Goal: Obtain resource: Obtain resource

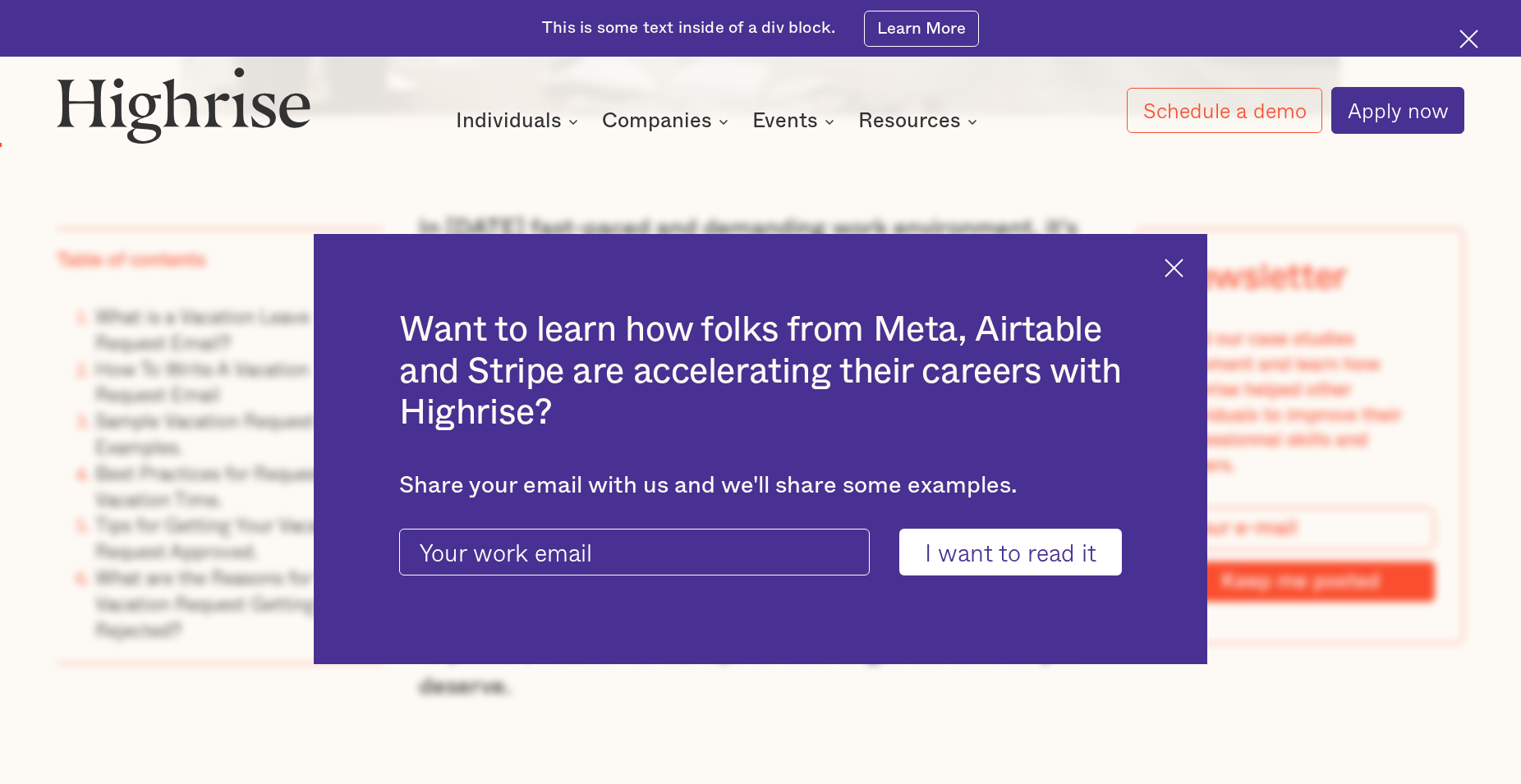
scroll to position [1379, 0]
click at [1180, 265] on img at bounding box center [1174, 268] width 19 height 19
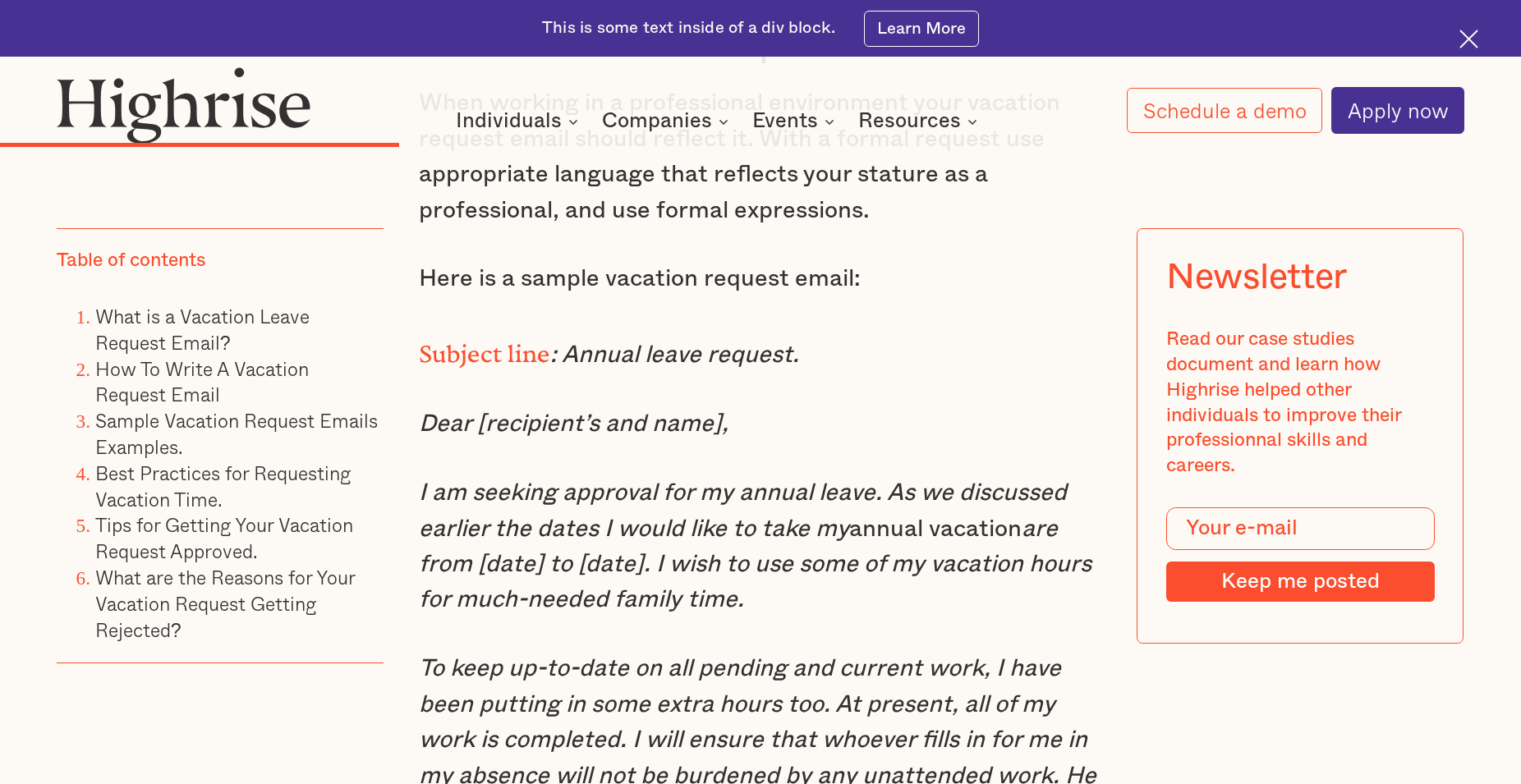
scroll to position [6012, 0]
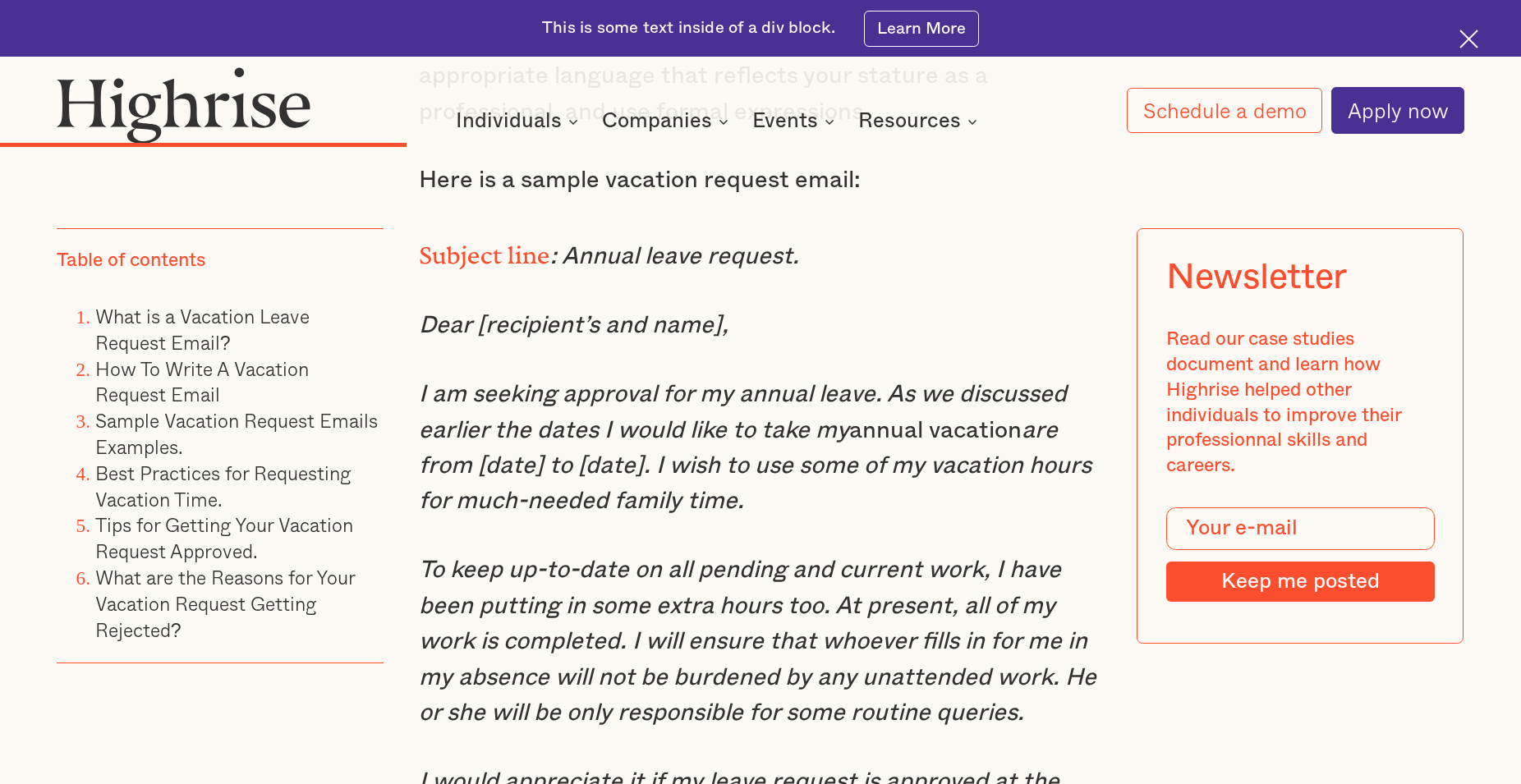
drag, startPoint x: 420, startPoint y: 437, endPoint x: 758, endPoint y: 552, distance: 357.0
click at [758, 520] on p "I am seeking approval for my annual leave. As we discussed earlier the dates I …" at bounding box center [760, 448] width 684 height 143
copy p "am seeking approval for my annual leave. As we discussed earlier the dates I wo…"
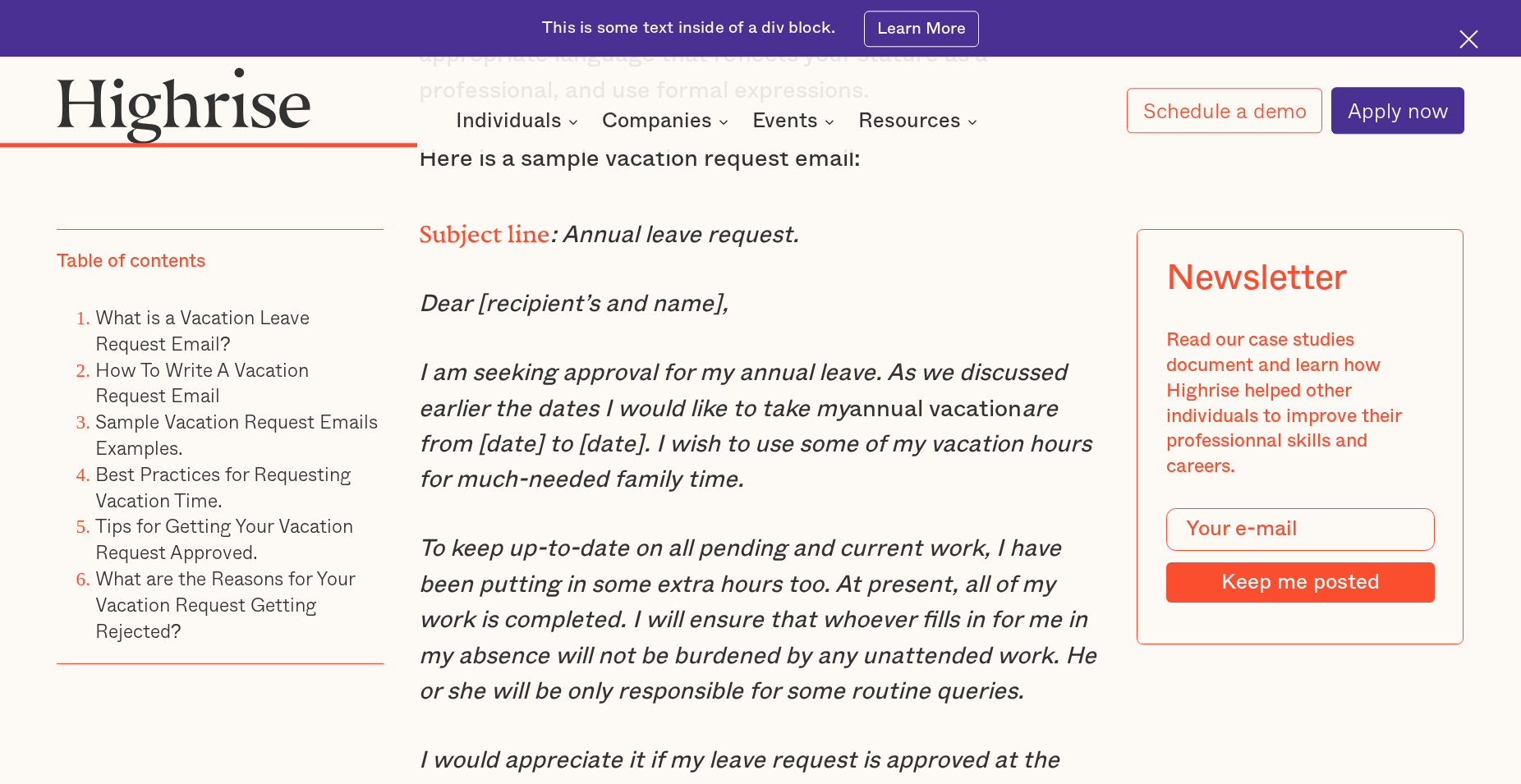
scroll to position [6209, 0]
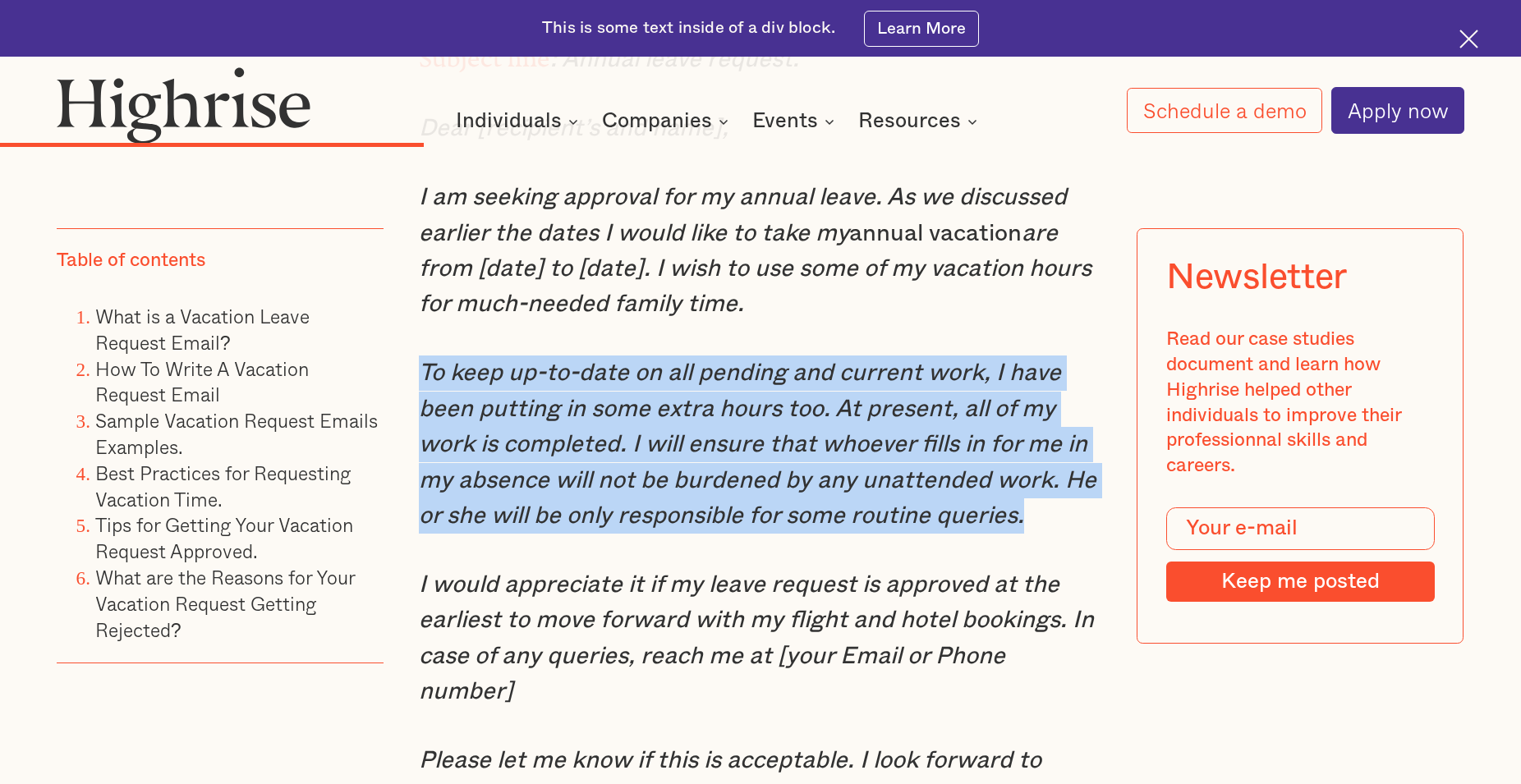
drag, startPoint x: 420, startPoint y: 410, endPoint x: 1041, endPoint y: 554, distance: 637.5
click at [1041, 534] on p "To keep up-to-date on all pending and current work, I have been putting in some…" at bounding box center [760, 444] width 684 height 178
copy em "To keep up-to-date on all pending and current work, I have been putting in some…"
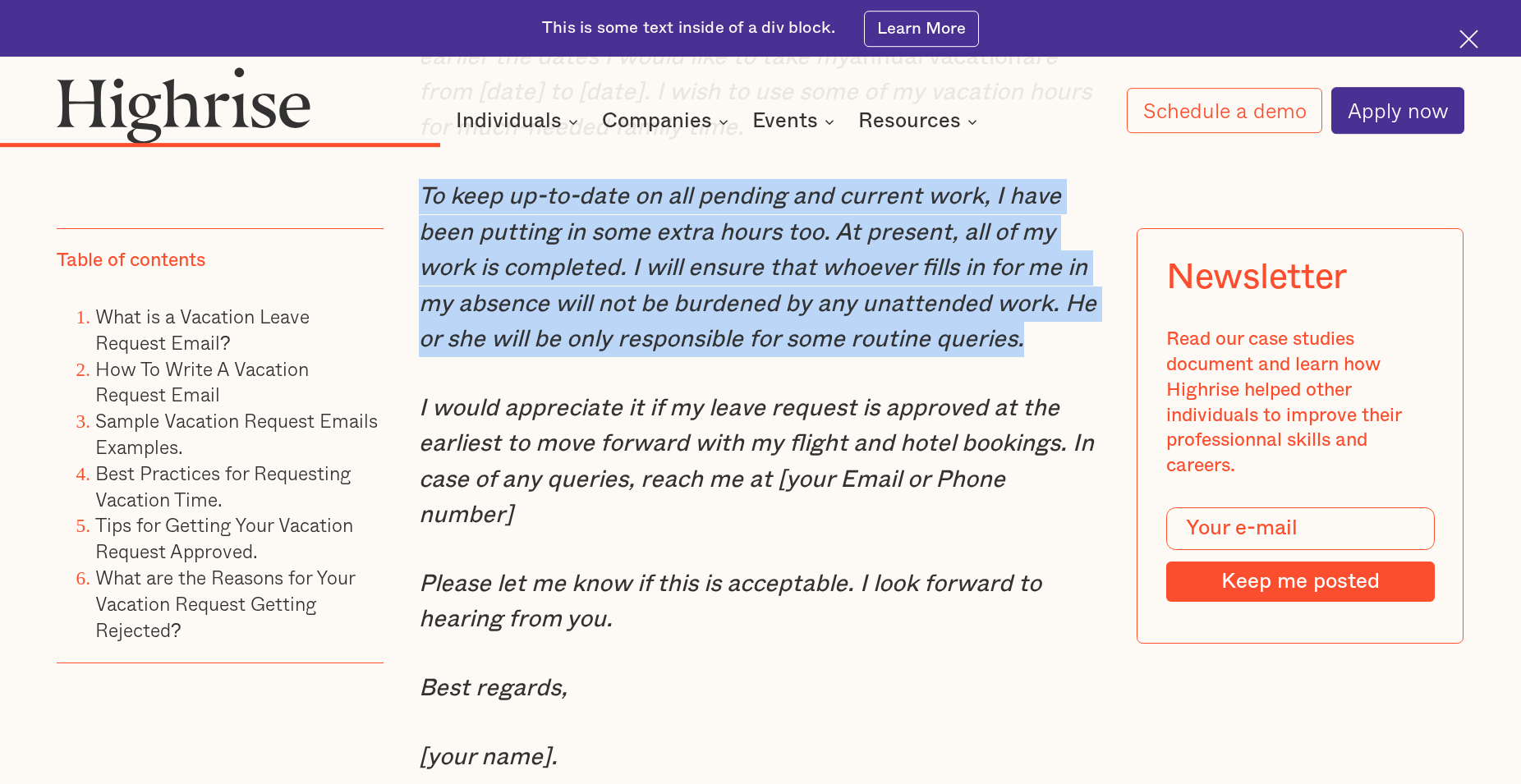
scroll to position [6406, 0]
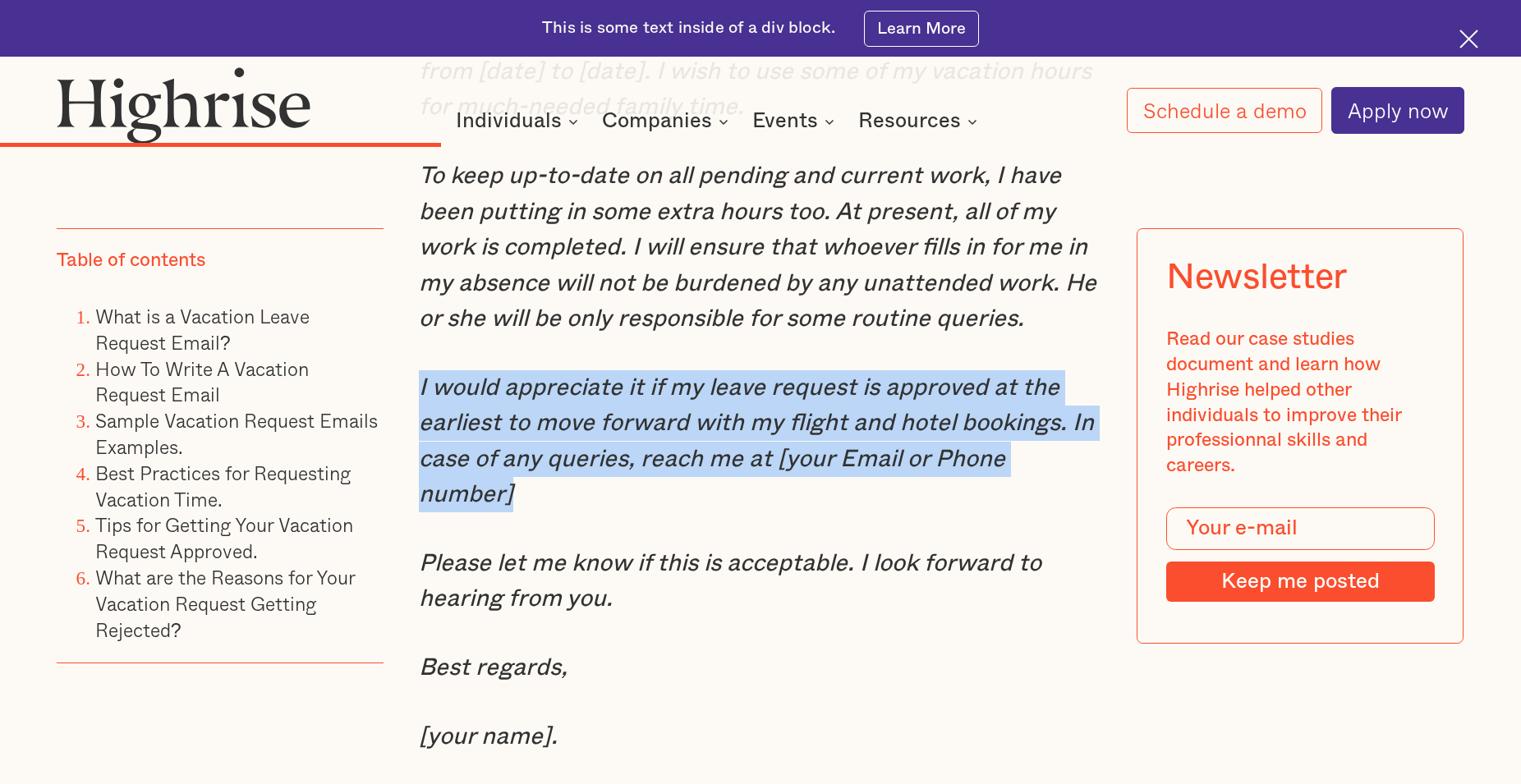
drag, startPoint x: 417, startPoint y: 430, endPoint x: 1107, endPoint y: 522, distance: 696.1
copy em "I would appreciate it if my leave request is approved at the earliest to move f…"
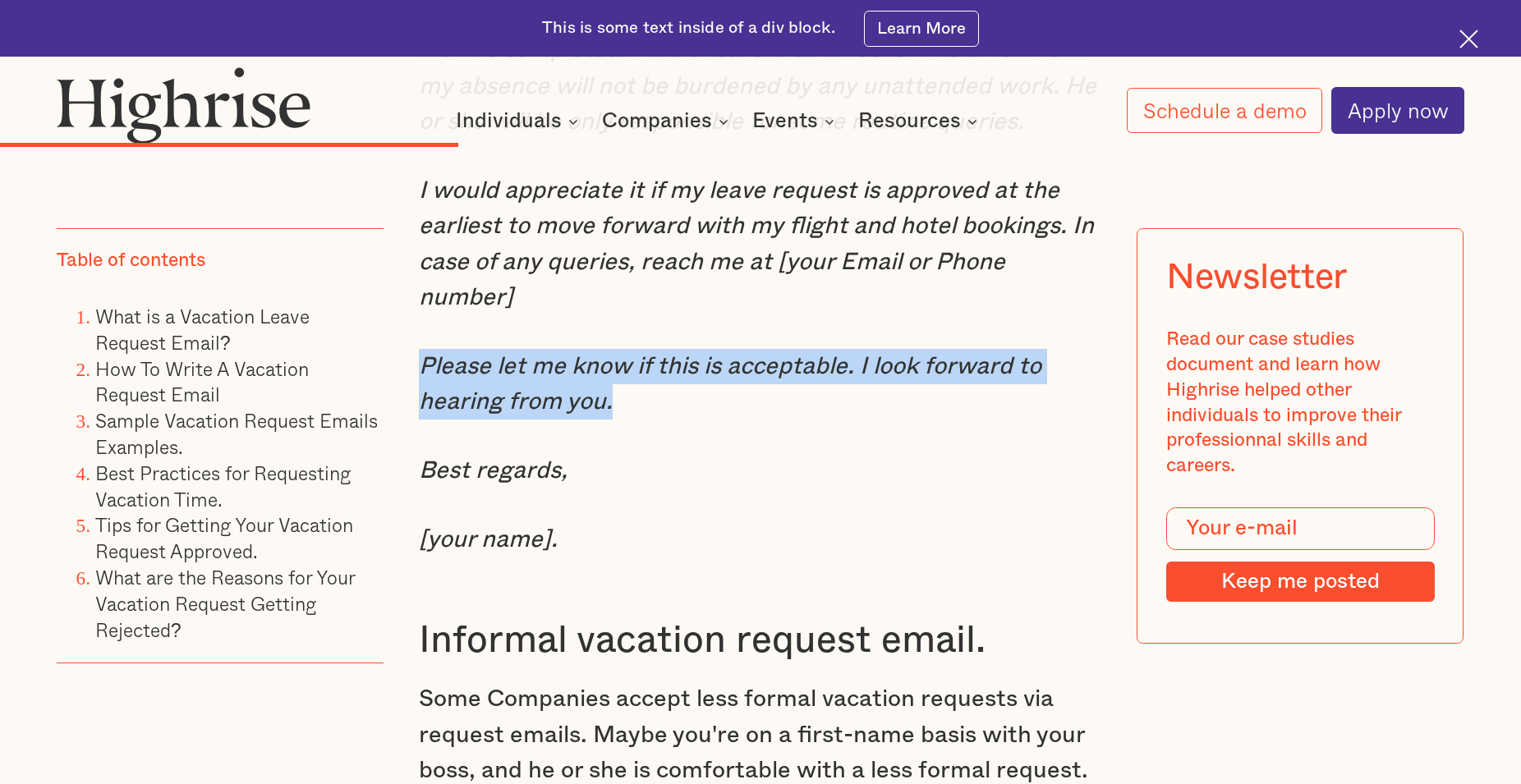
drag, startPoint x: 420, startPoint y: 374, endPoint x: 687, endPoint y: 429, distance: 272.6
click at [687, 420] on p "Please let me know if this is acceptable. I look forward to hearing from you." at bounding box center [760, 385] width 684 height 71
copy em "Please let me know if this is acceptable. I look forward to hearing from you."
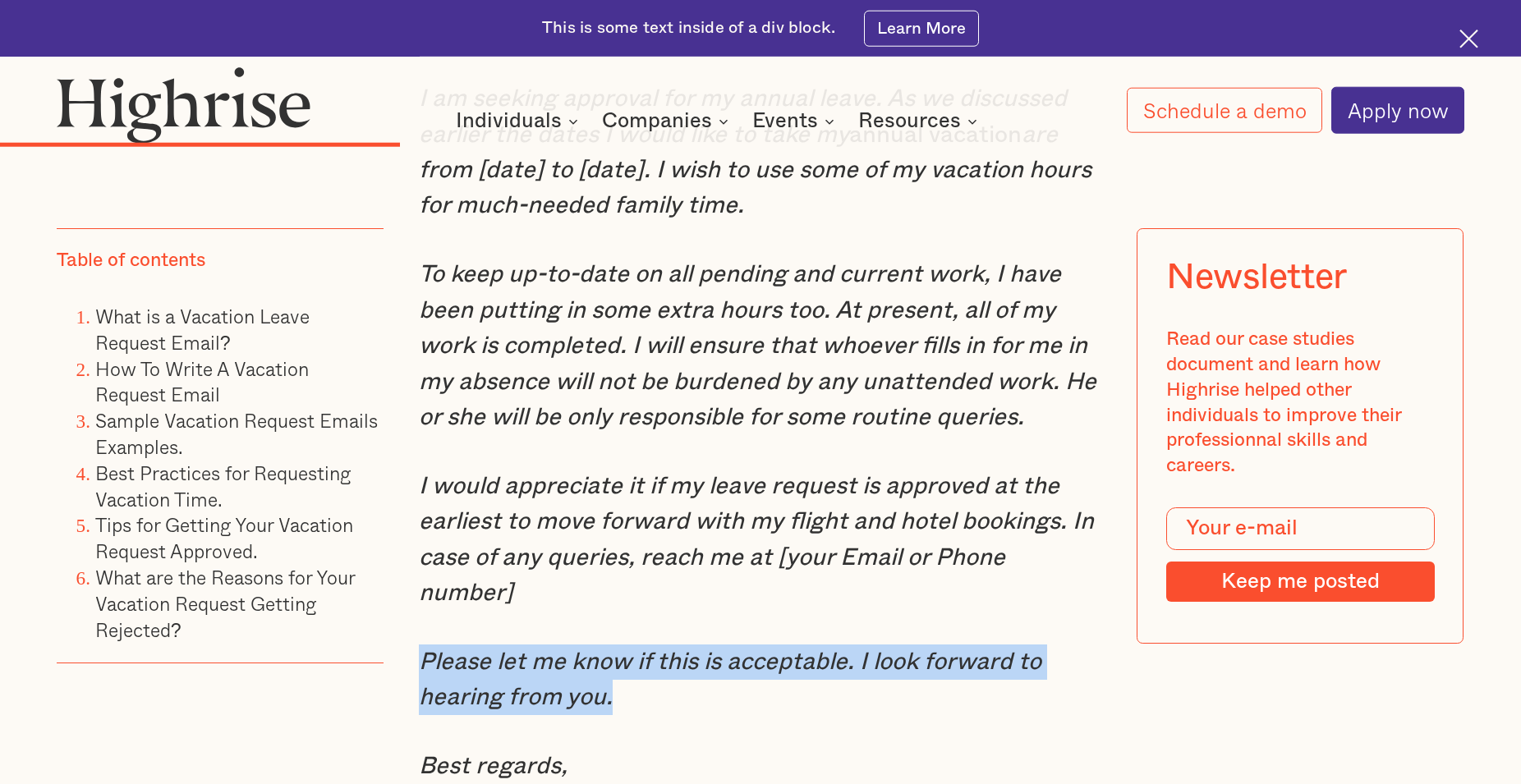
scroll to position [5814, 0]
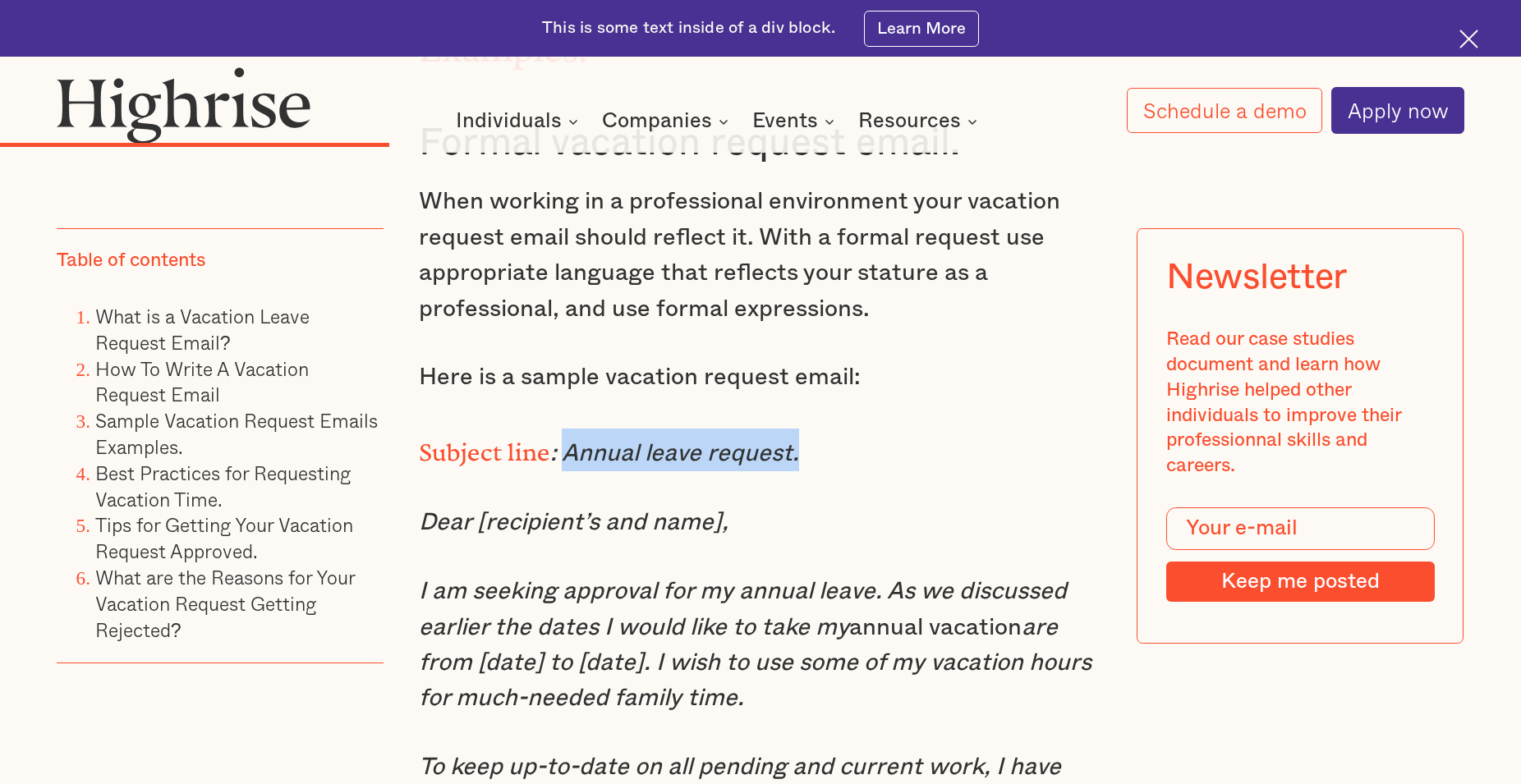
drag, startPoint x: 561, startPoint y: 491, endPoint x: 796, endPoint y: 494, distance: 235.0
click at [796, 466] on em ": Annual leave request." at bounding box center [675, 453] width 249 height 24
copy em "Annual leave request."
drag, startPoint x: 417, startPoint y: 632, endPoint x: 783, endPoint y: 746, distance: 383.3
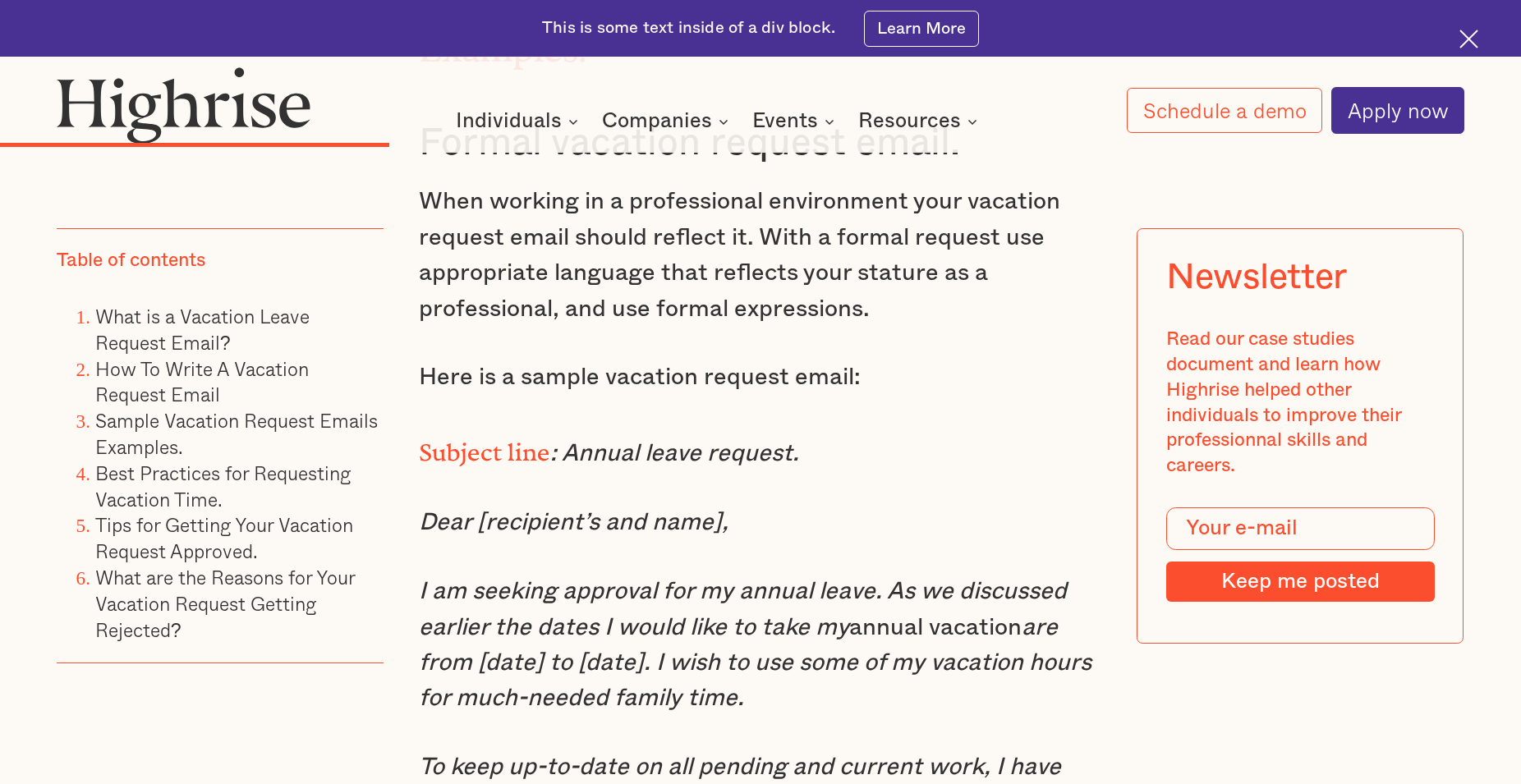
click at [783, 717] on p "I am seeking approval for my annual leave. As we discussed earlier the dates I …" at bounding box center [760, 645] width 684 height 143
copy p "I am seeking approval for my annual leave. As we discussed earlier the dates I …"
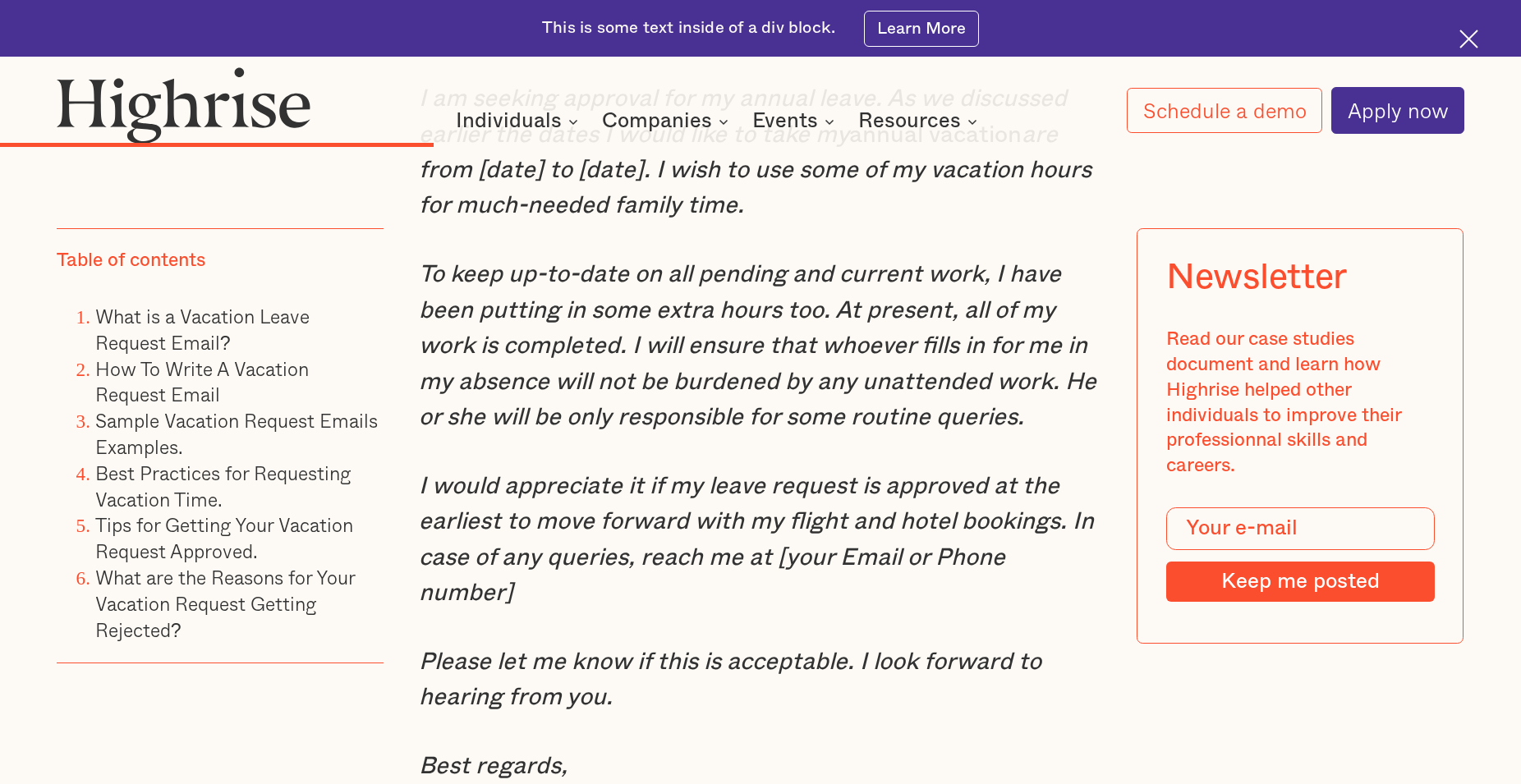
scroll to position [6406, 0]
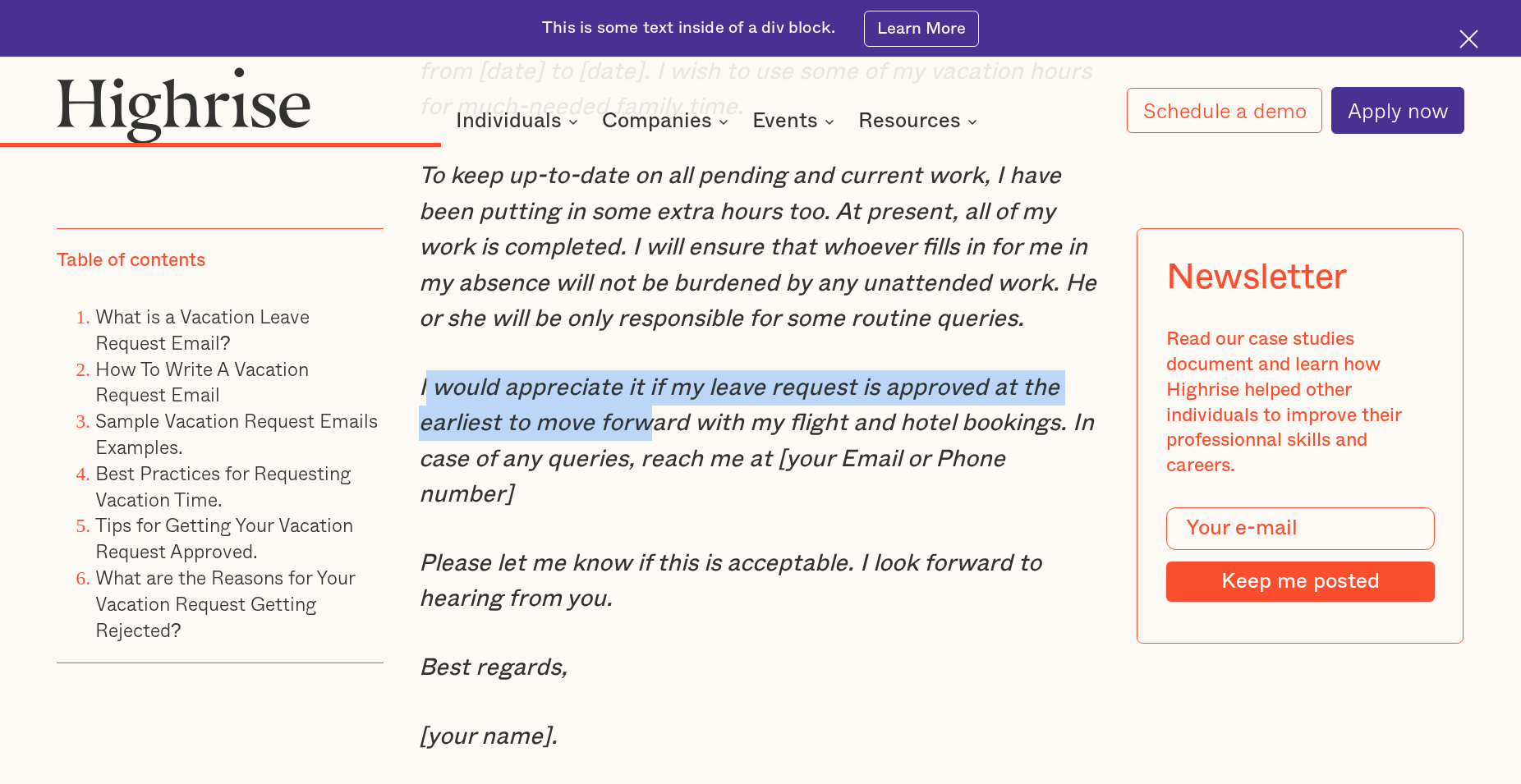
drag, startPoint x: 420, startPoint y: 431, endPoint x: 653, endPoint y: 480, distance: 238.1
click at [653, 480] on em "I would appreciate it if my leave request is approved at the earliest to move f…" at bounding box center [756, 441] width 675 height 130
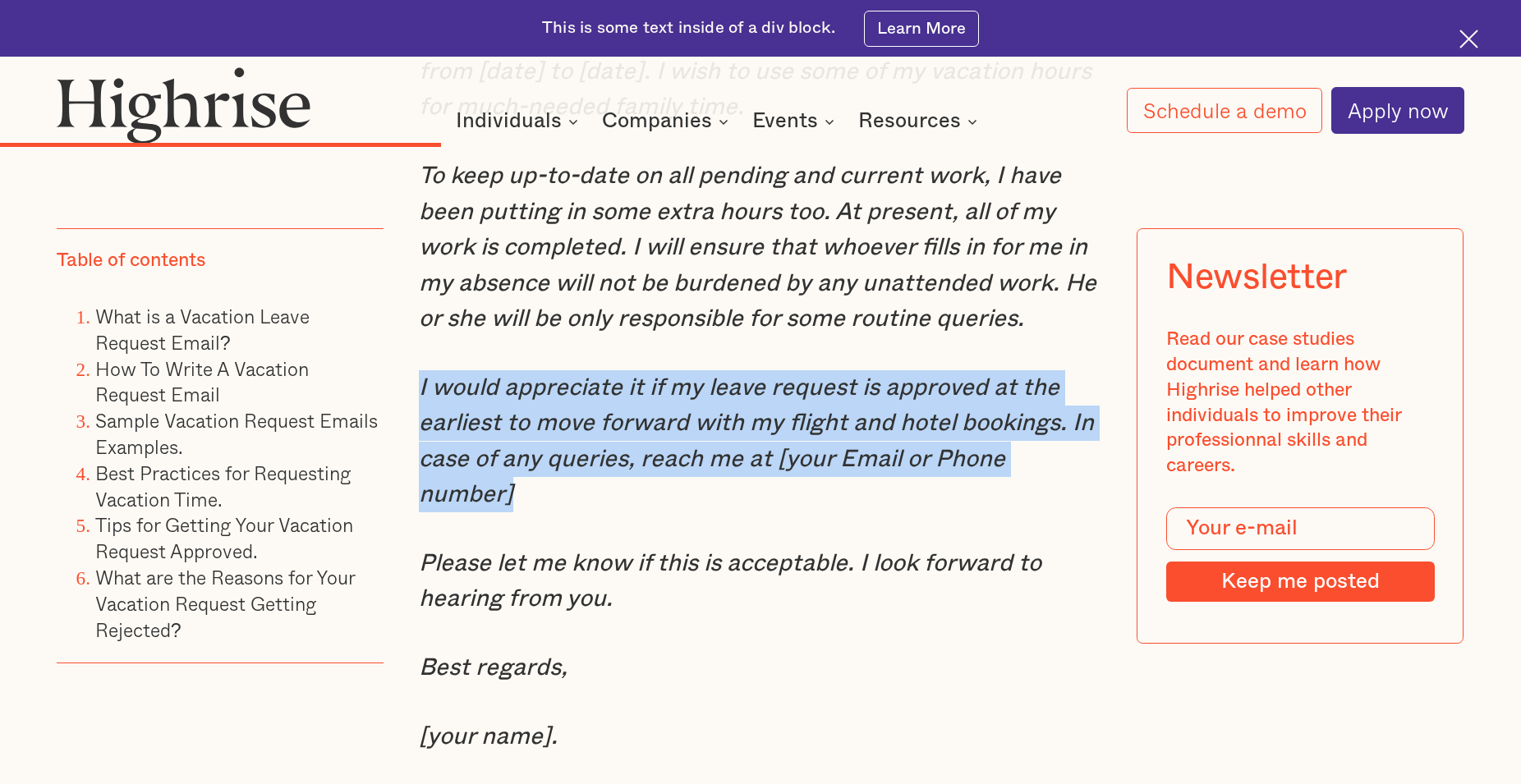
drag, startPoint x: 417, startPoint y: 433, endPoint x: 1128, endPoint y: 522, distance: 716.5
copy em "I would appreciate it if my leave request is approved at the earliest to move f…"
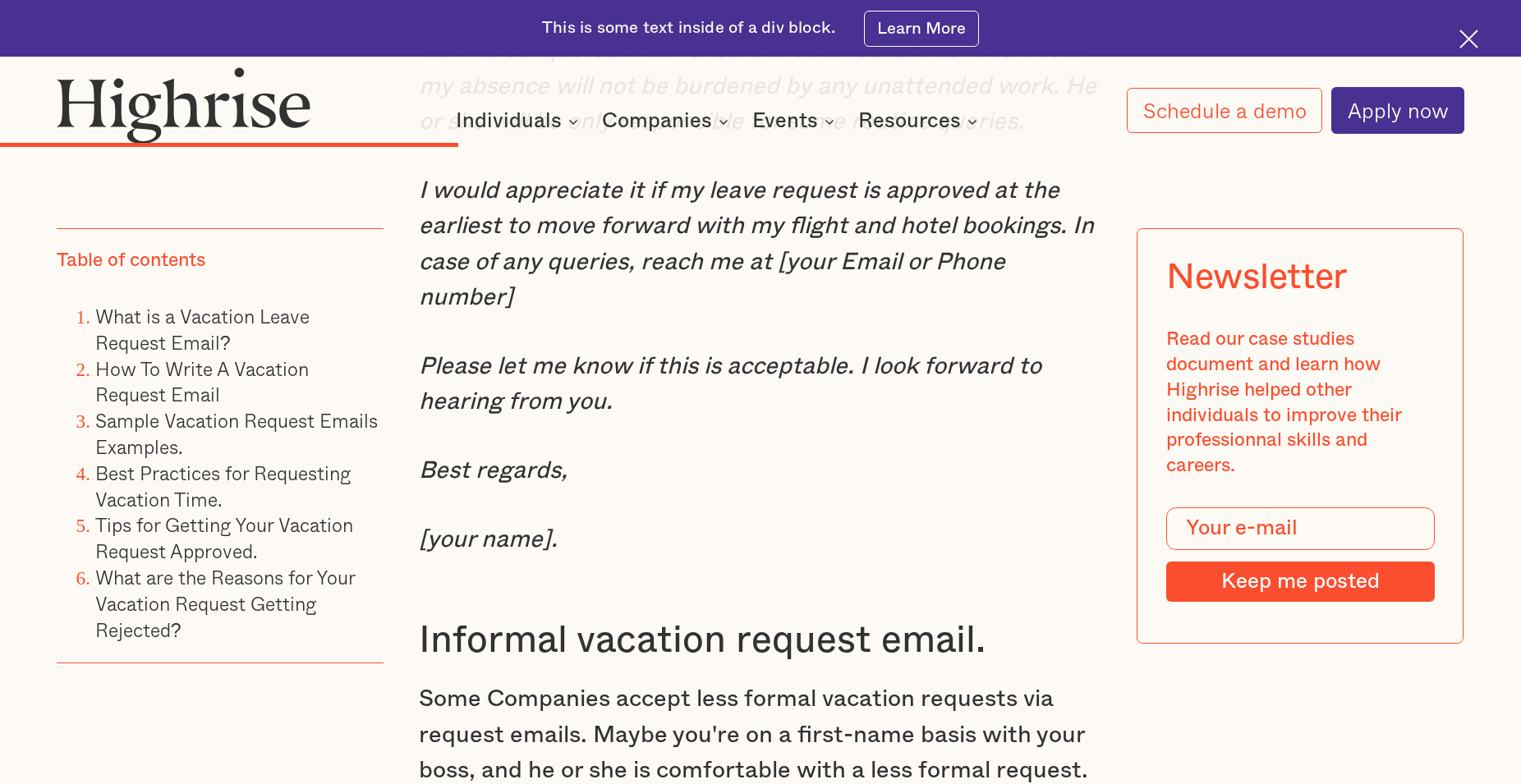
click at [641, 465] on div "Sample Vacation Request Emails Examples. Formal vacation request email. When wo…" at bounding box center [760, 389] width 684 height 2548
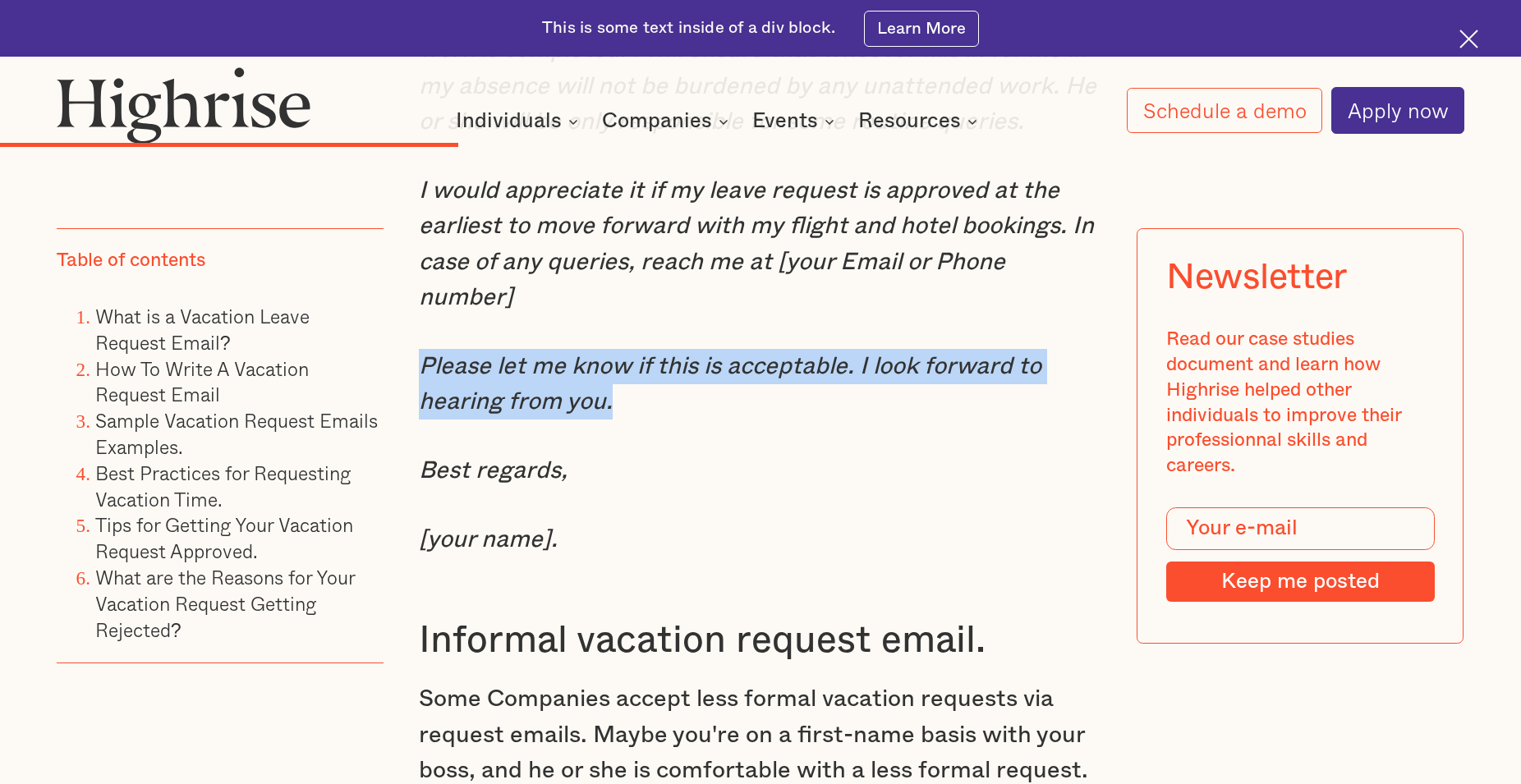
drag, startPoint x: 422, startPoint y: 376, endPoint x: 612, endPoint y: 424, distance: 196.0
click at [612, 420] on p "Please let me know if this is acceptable. I look forward to hearing from you." at bounding box center [760, 385] width 684 height 71
copy em "Please let me know if this is acceptable. I look forward to hearing from you."
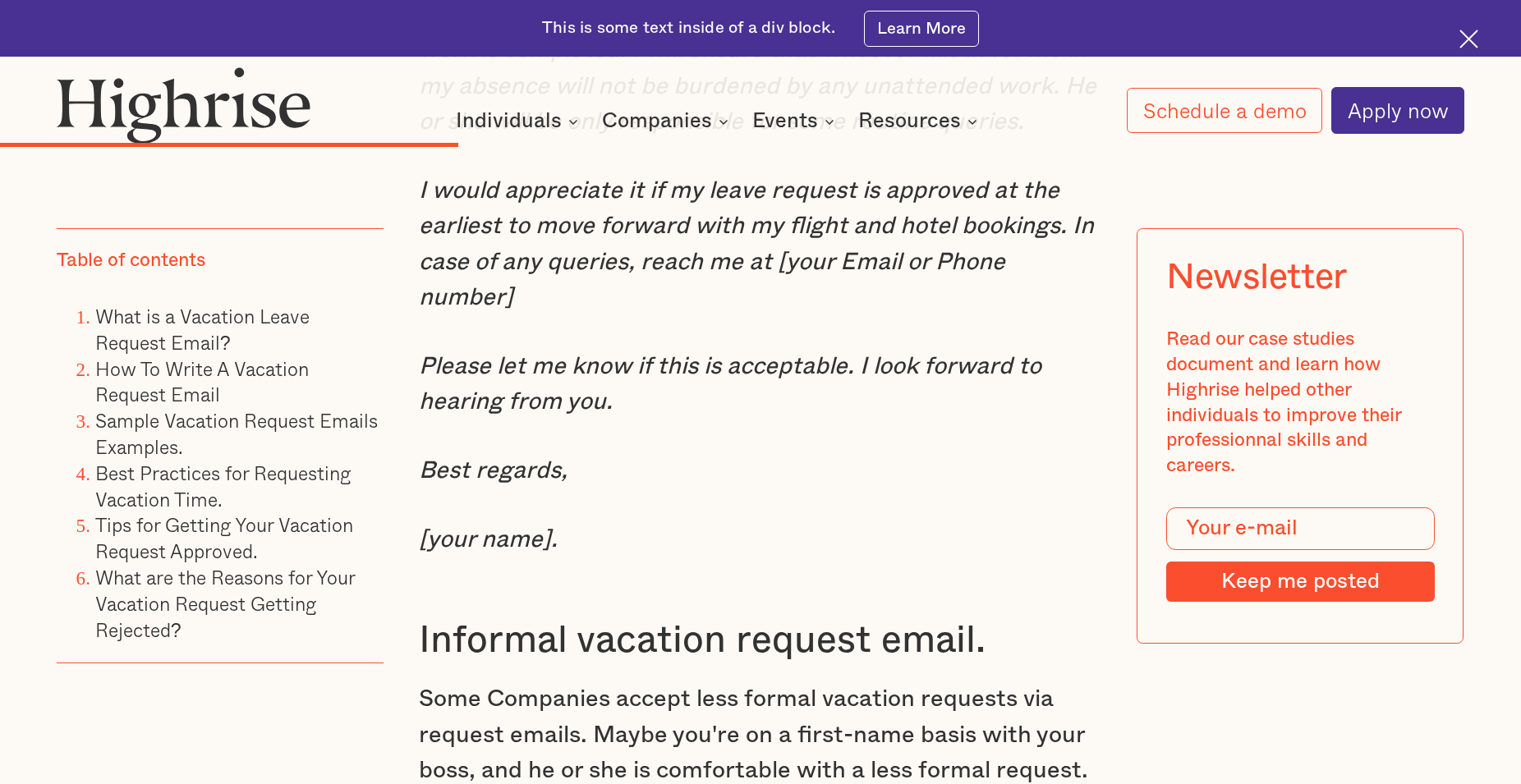
click at [722, 557] on p "[your name]." at bounding box center [760, 540] width 684 height 36
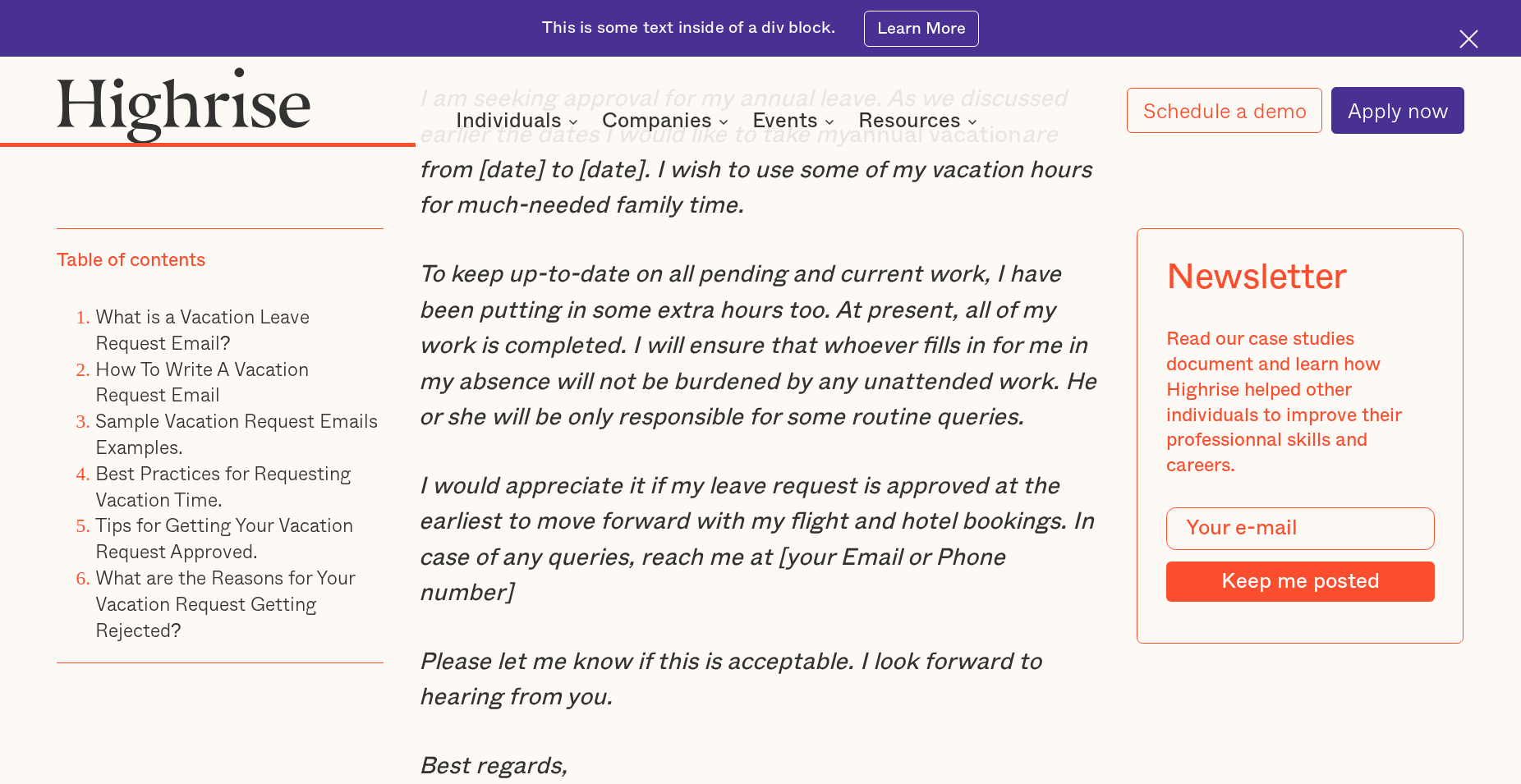
scroll to position [5913, 0]
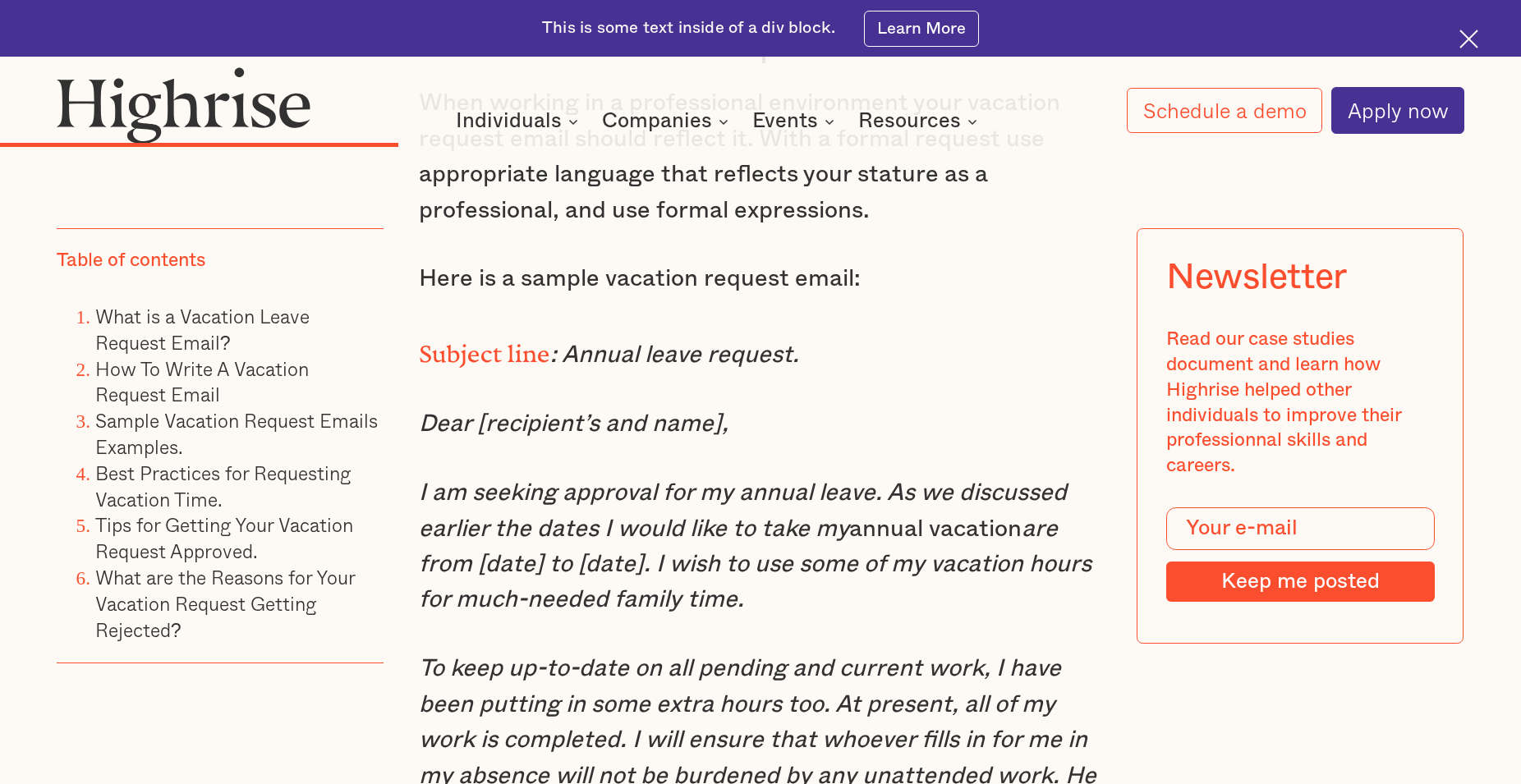
click at [757, 606] on em "are from [date] to [date]. I wish to use some of my vacation hours for much-nee…" at bounding box center [755, 565] width 673 height 96
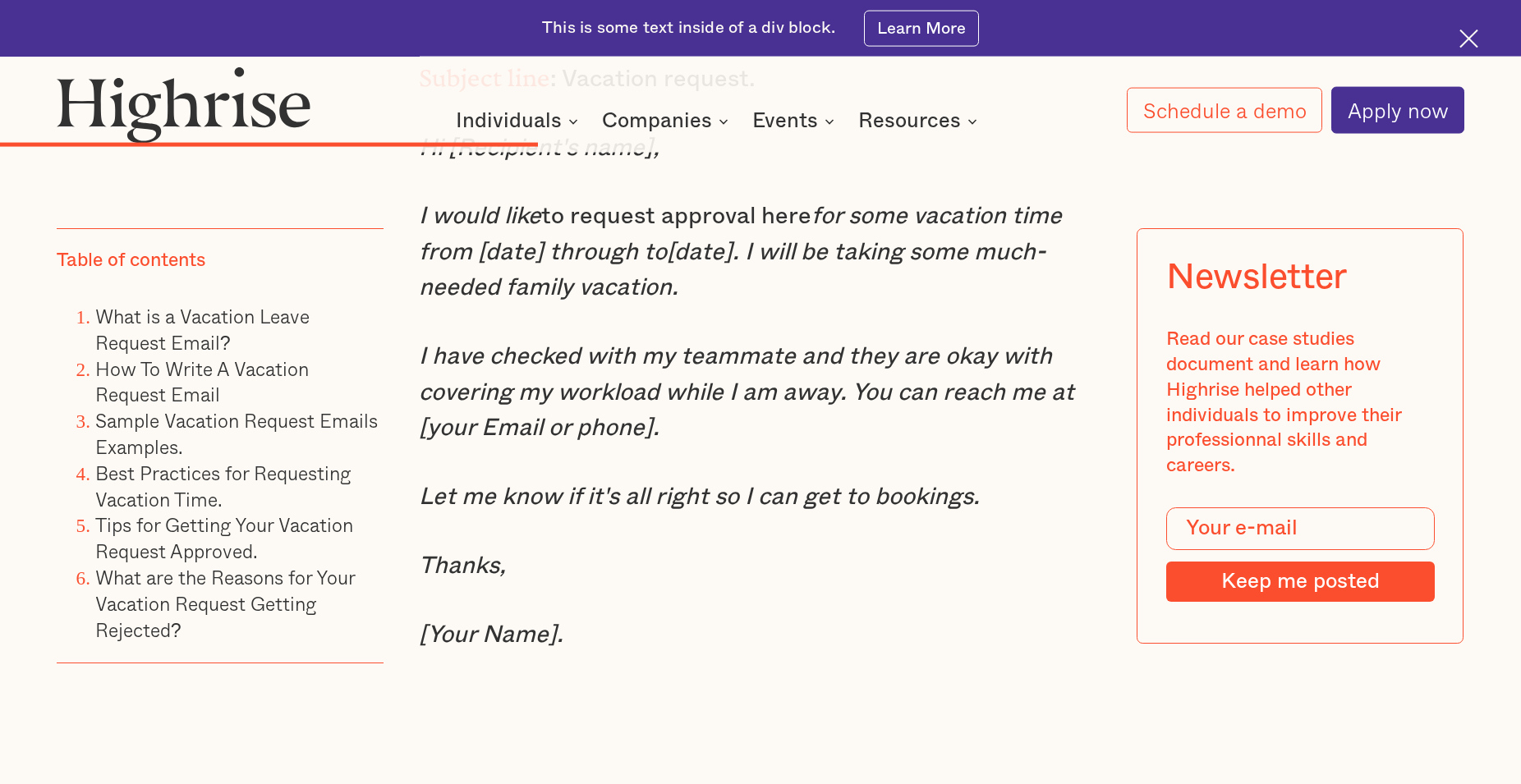
scroll to position [7588, 0]
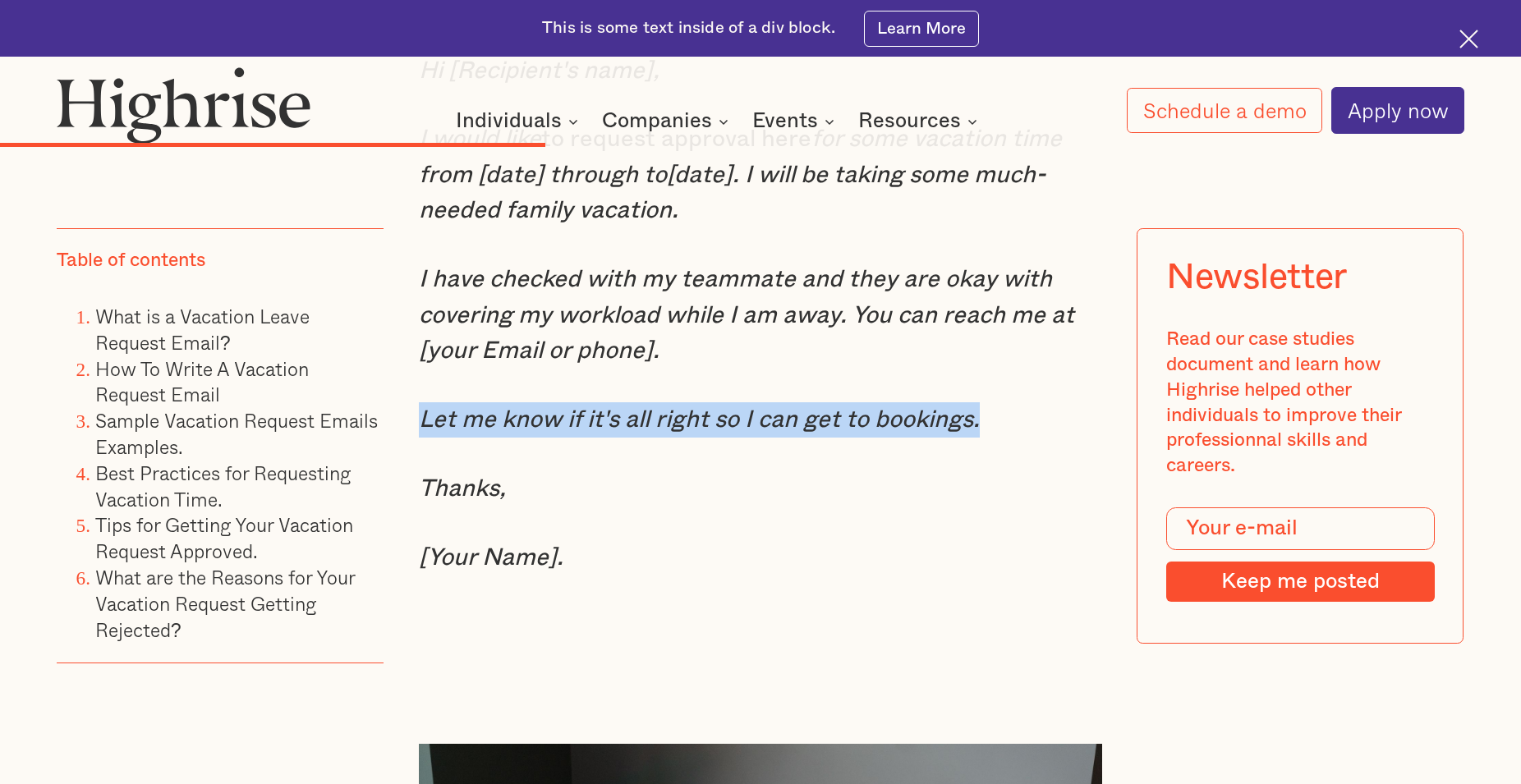
drag, startPoint x: 420, startPoint y: 437, endPoint x: 1057, endPoint y: 437, distance: 637.0
click at [1057, 437] on p "Let me know if it's all right so I can get to bookings." at bounding box center [760, 420] width 684 height 36
copy em "Let me know if it's all right so I can get to bookings."
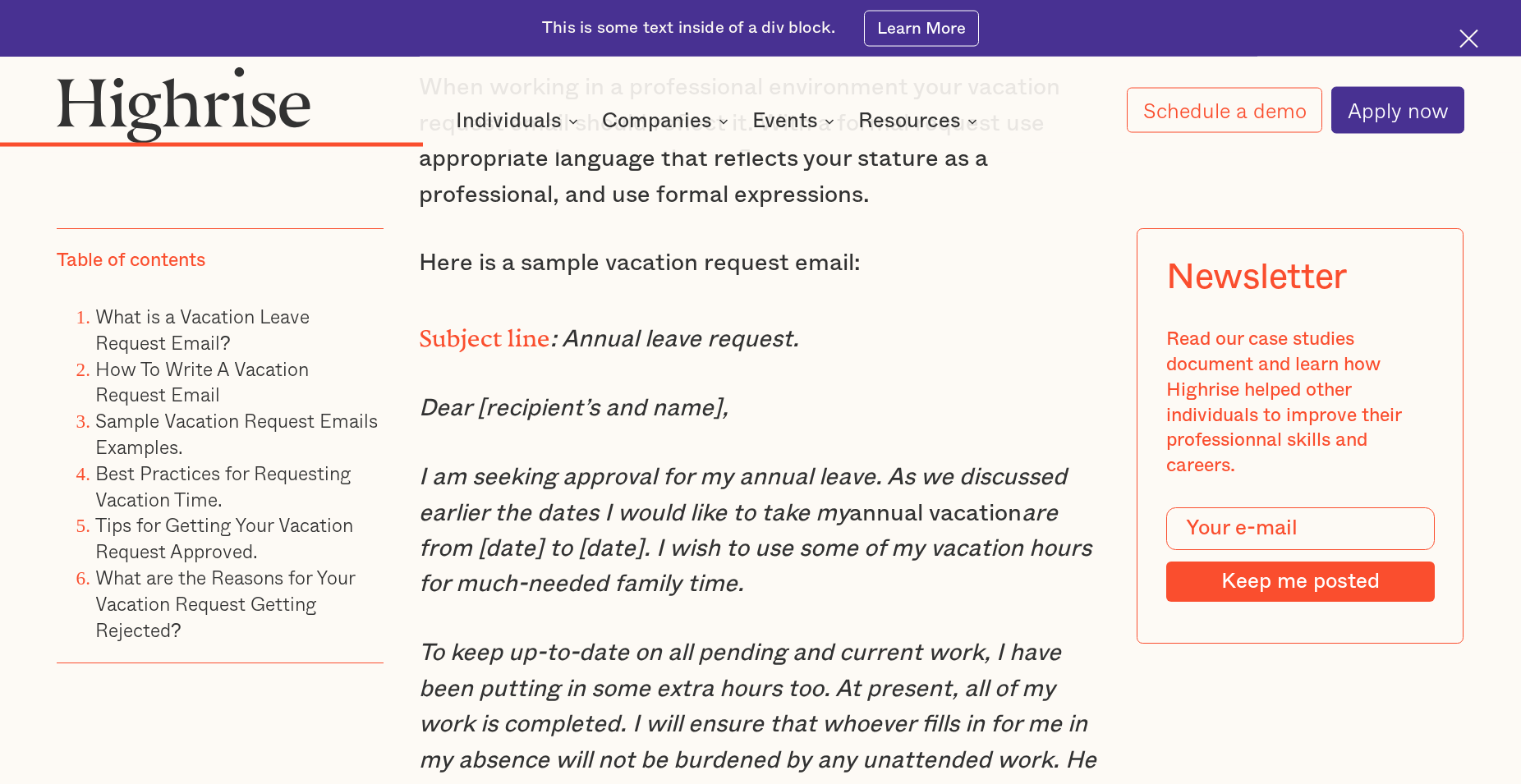
scroll to position [5883, 0]
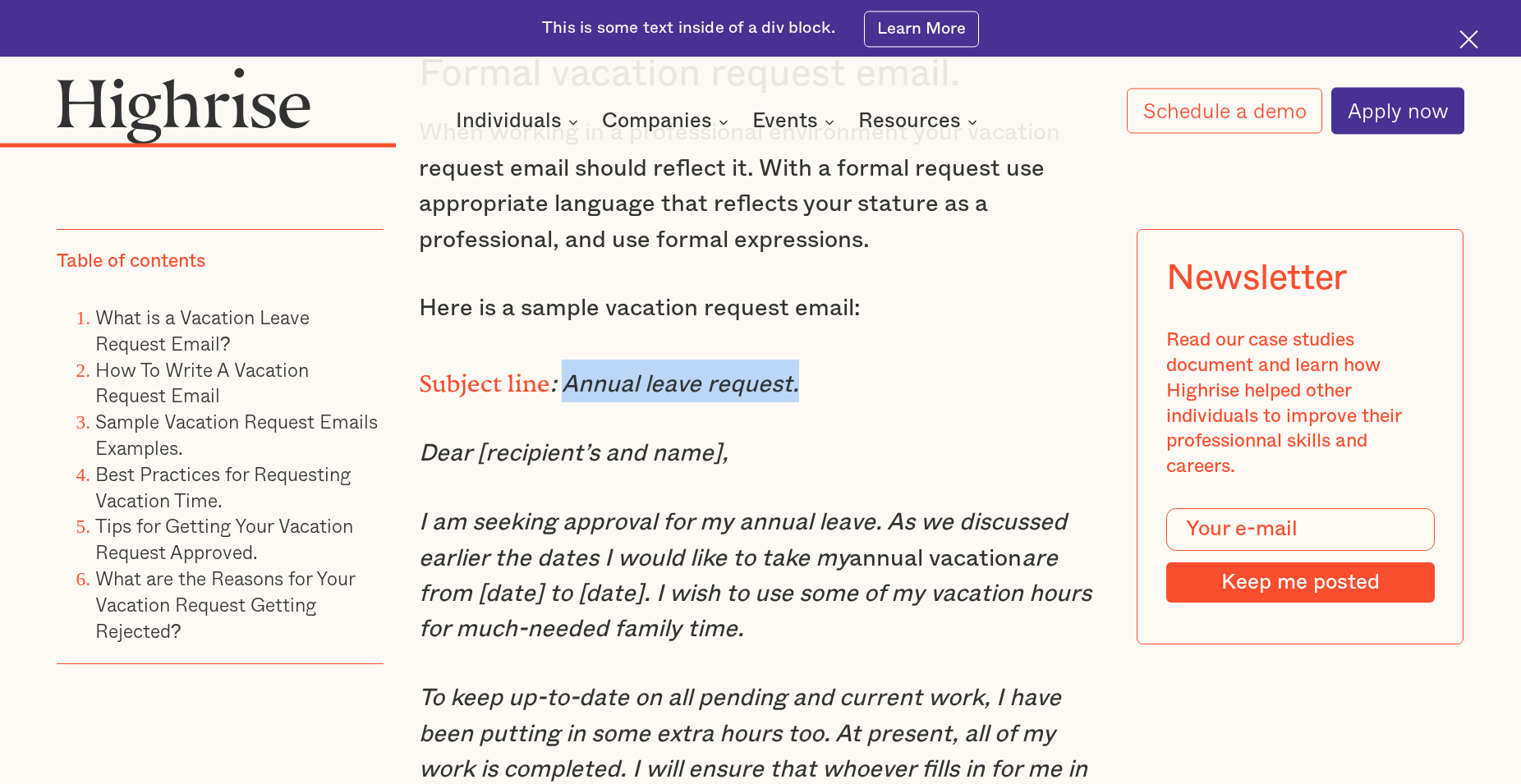
drag, startPoint x: 563, startPoint y: 424, endPoint x: 799, endPoint y: 419, distance: 236.1
click at [799, 403] on p "Subject line : Annual leave request." at bounding box center [760, 381] width 684 height 42
copy em "Annual leave request."
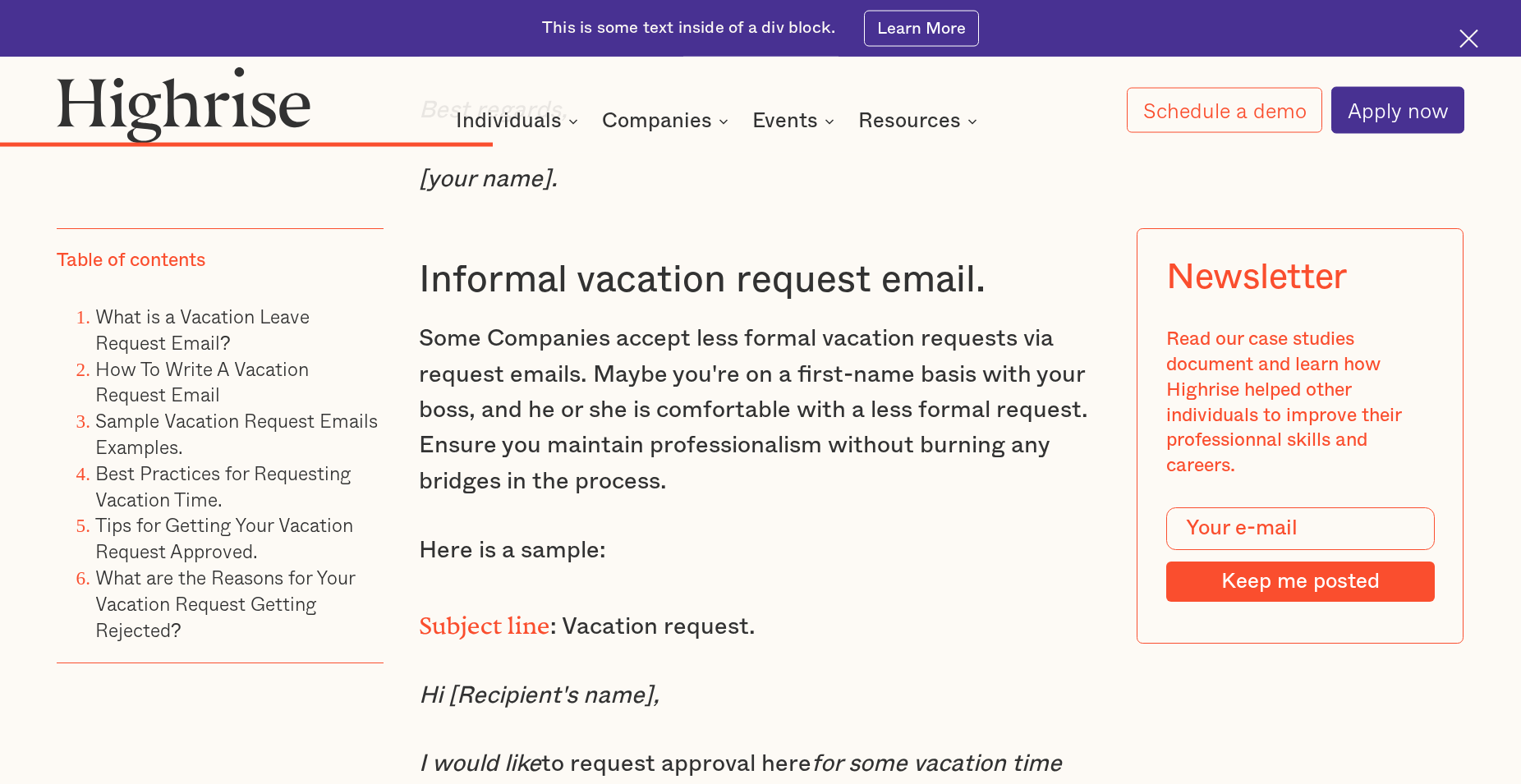
scroll to position [7065, 0]
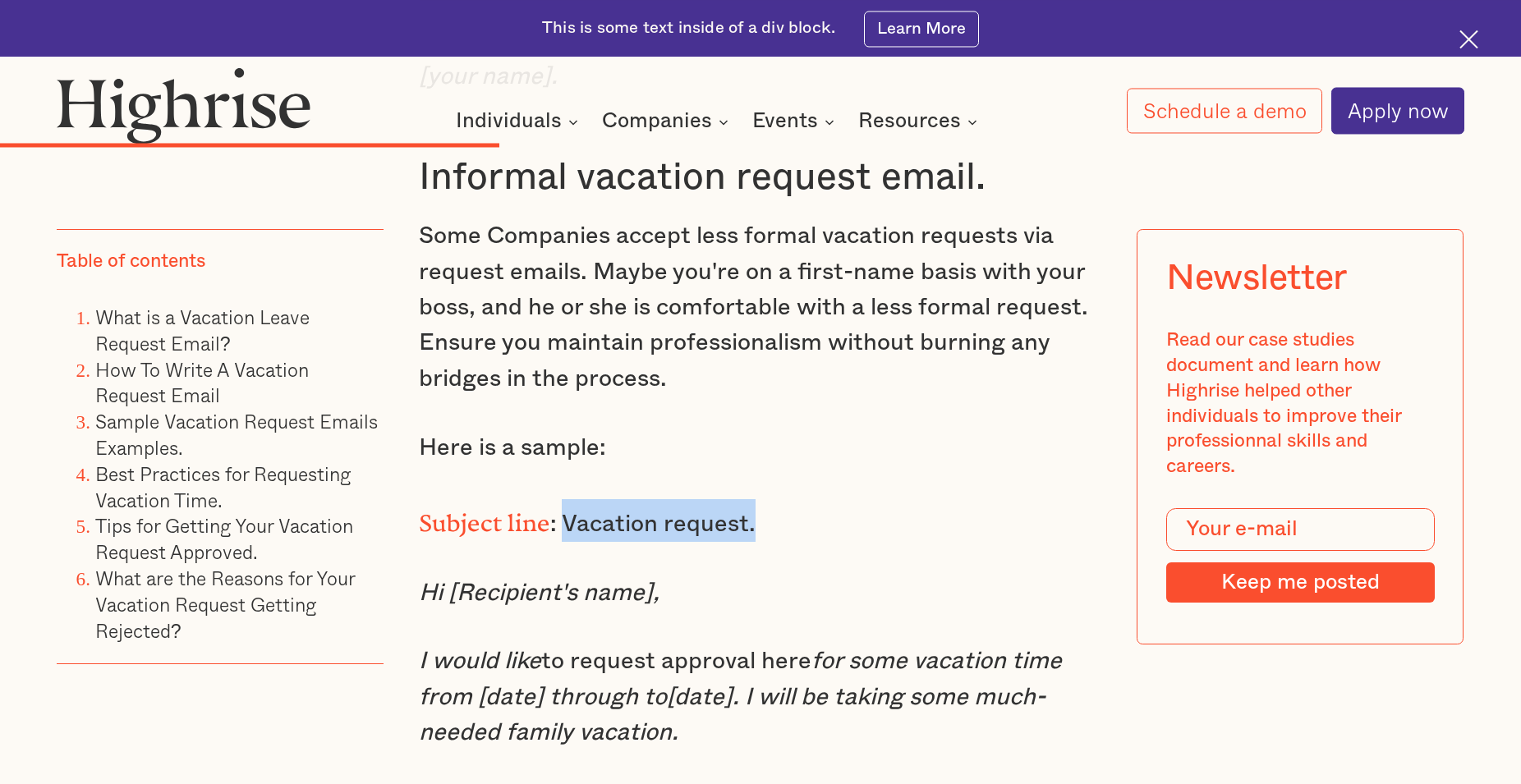
drag, startPoint x: 564, startPoint y: 529, endPoint x: 755, endPoint y: 528, distance: 191.0
click at [755, 528] on p "Subject line : Vacation request." at bounding box center [760, 520] width 684 height 42
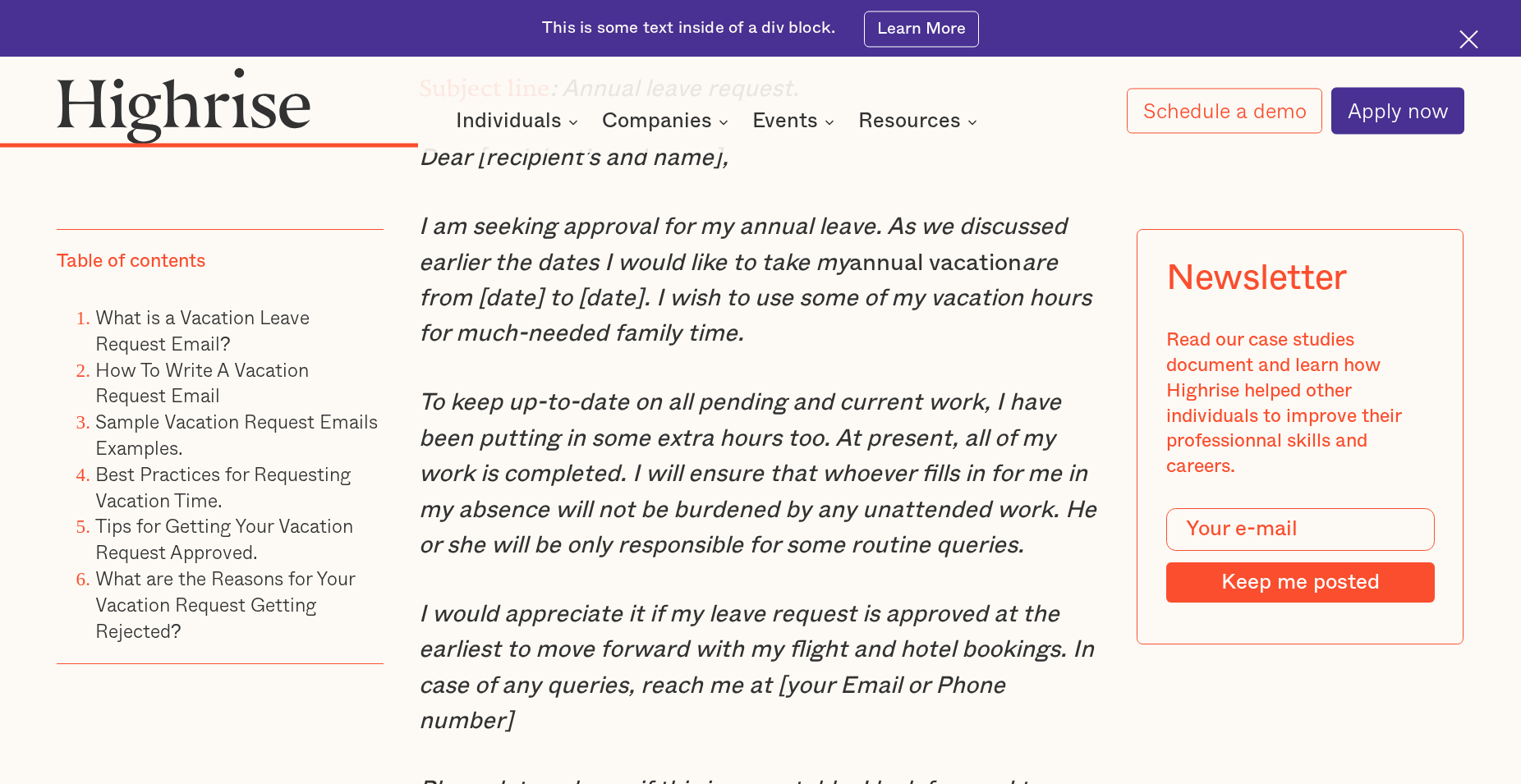
scroll to position [5883, 0]
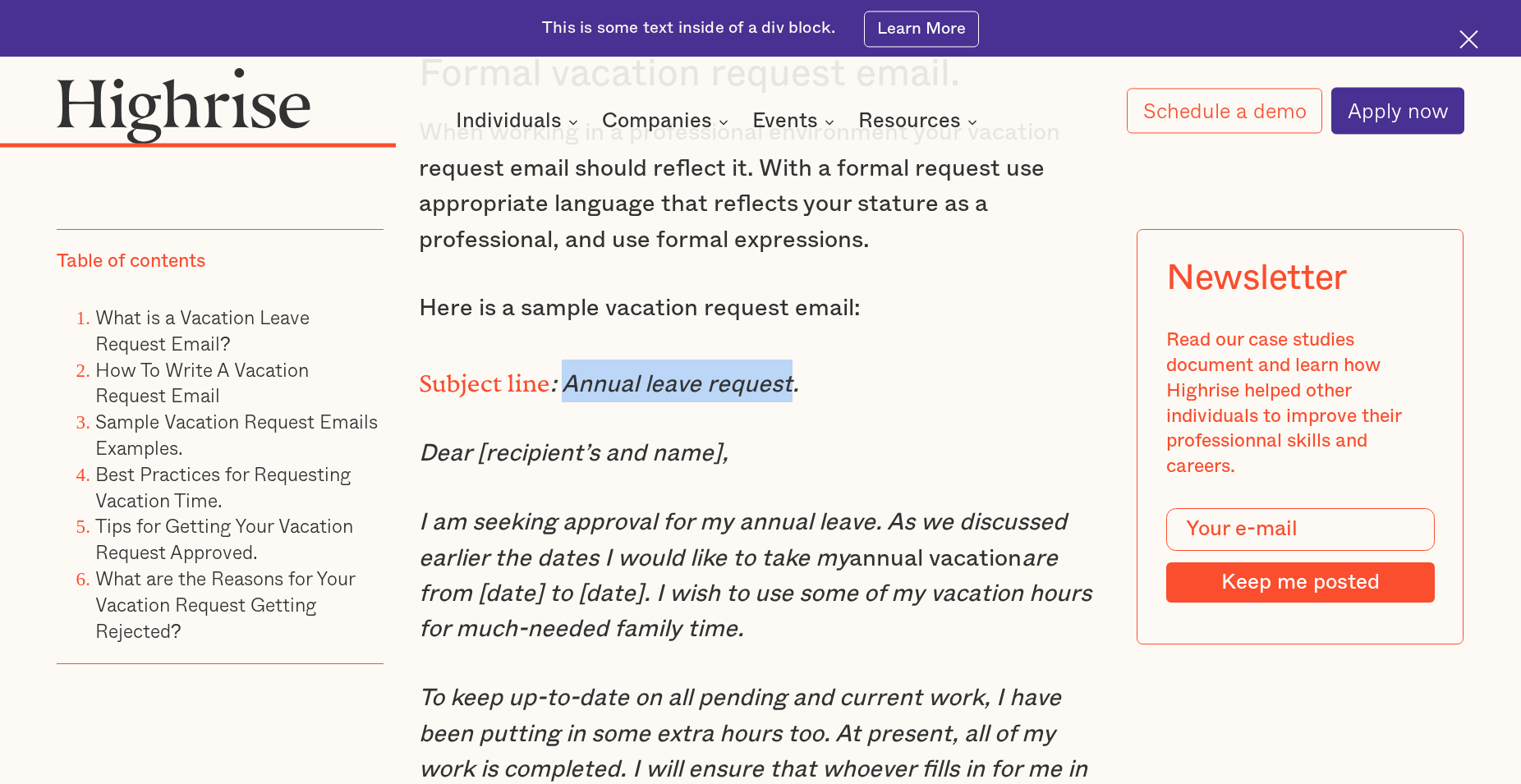
drag, startPoint x: 565, startPoint y: 428, endPoint x: 793, endPoint y: 425, distance: 228.0
click at [793, 397] on em ": Annual leave request." at bounding box center [675, 385] width 249 height 24
click at [727, 471] on p "Dear [recipient’s and name]," at bounding box center [760, 454] width 684 height 36
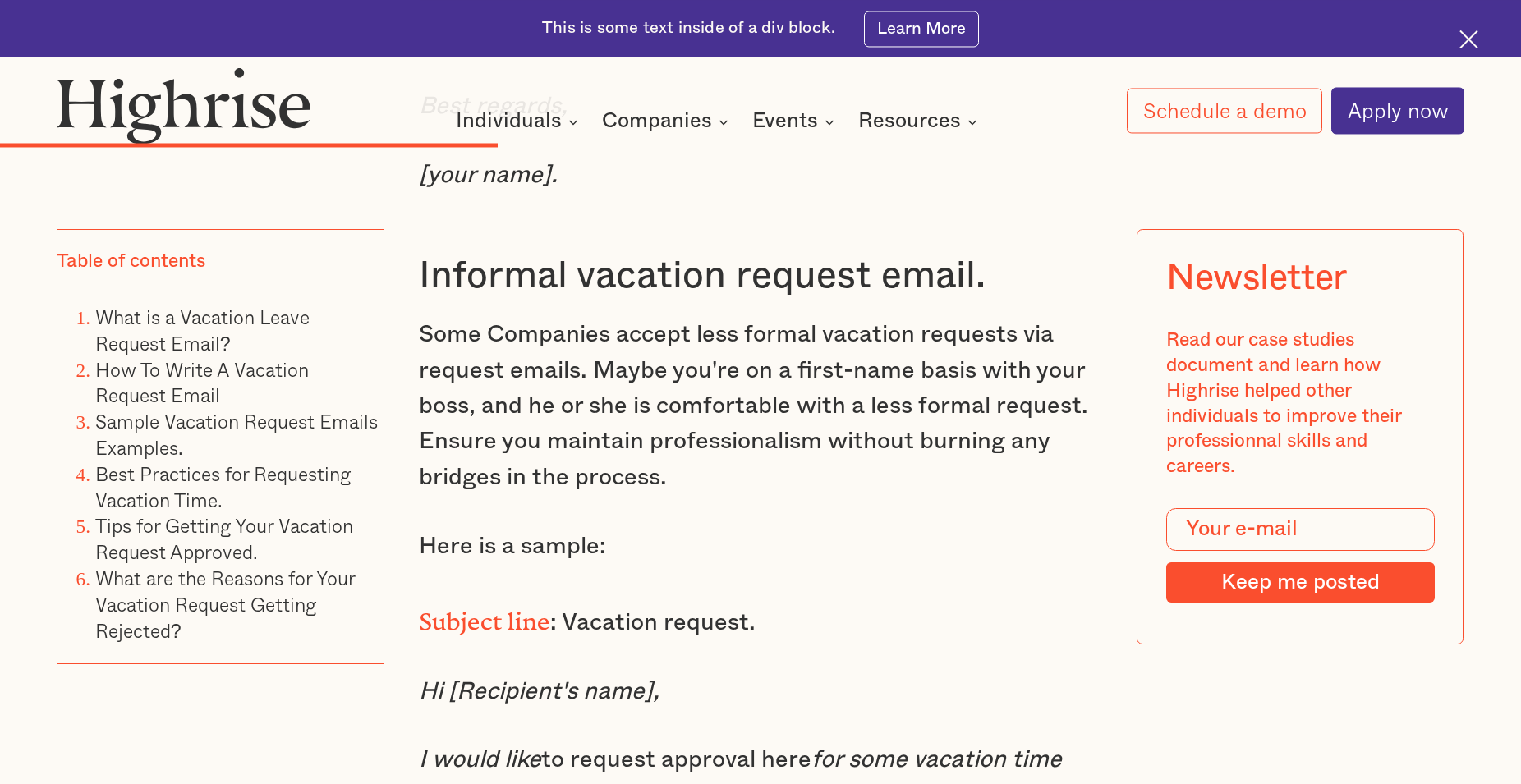
scroll to position [7065, 0]
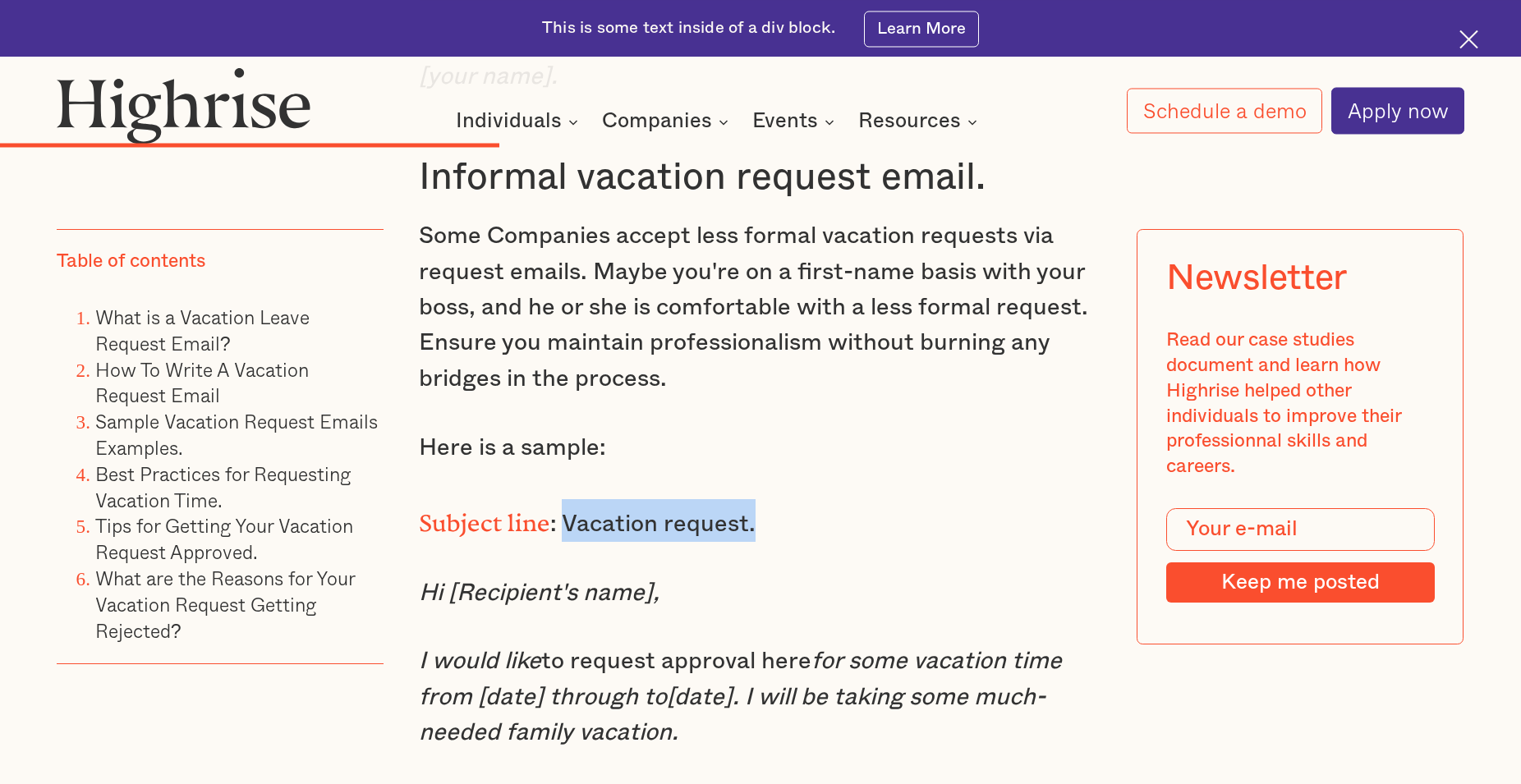
drag, startPoint x: 560, startPoint y: 532, endPoint x: 751, endPoint y: 540, distance: 191.2
click at [751, 540] on p "Subject line : Vacation request." at bounding box center [760, 520] width 684 height 42
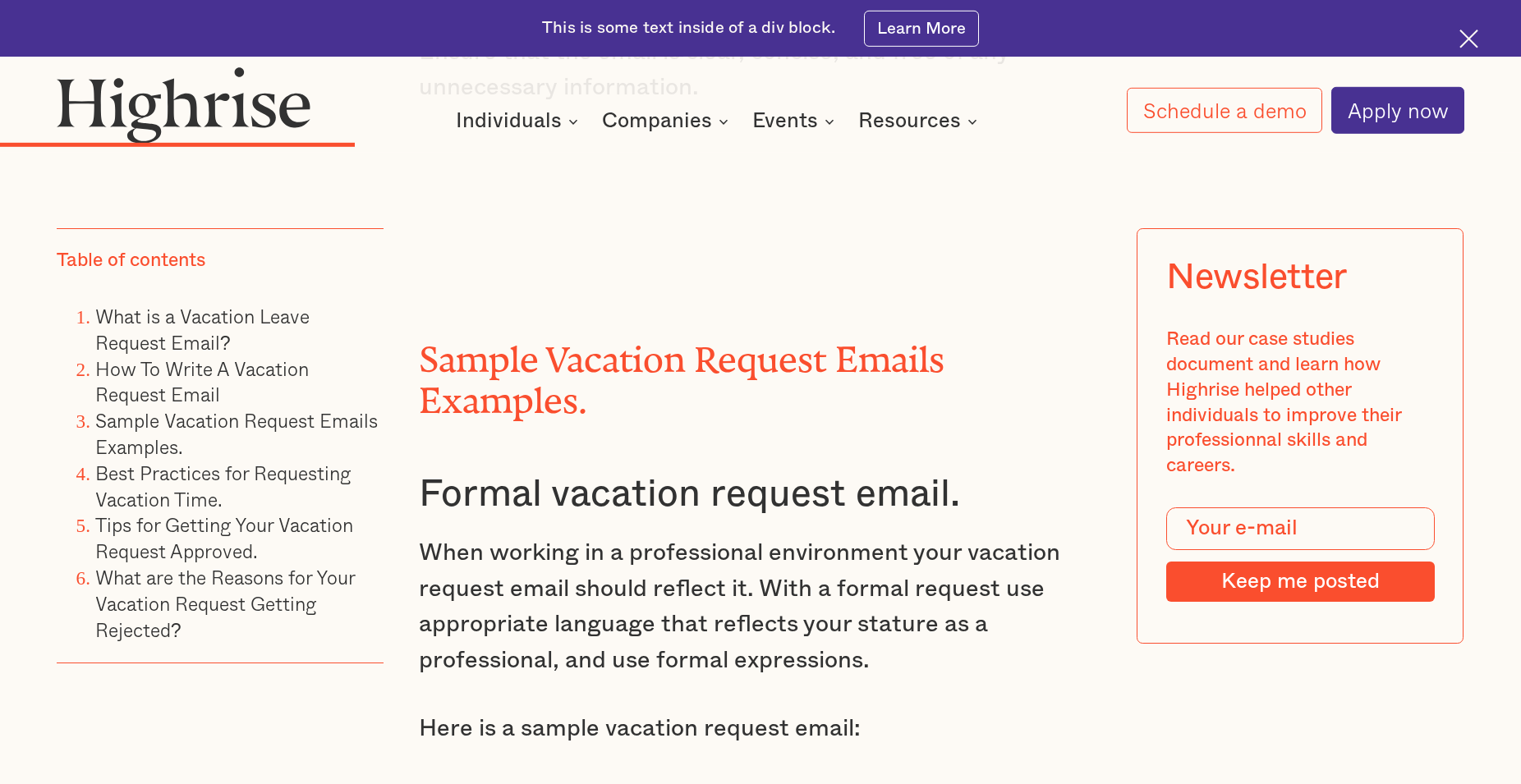
scroll to position [5686, 0]
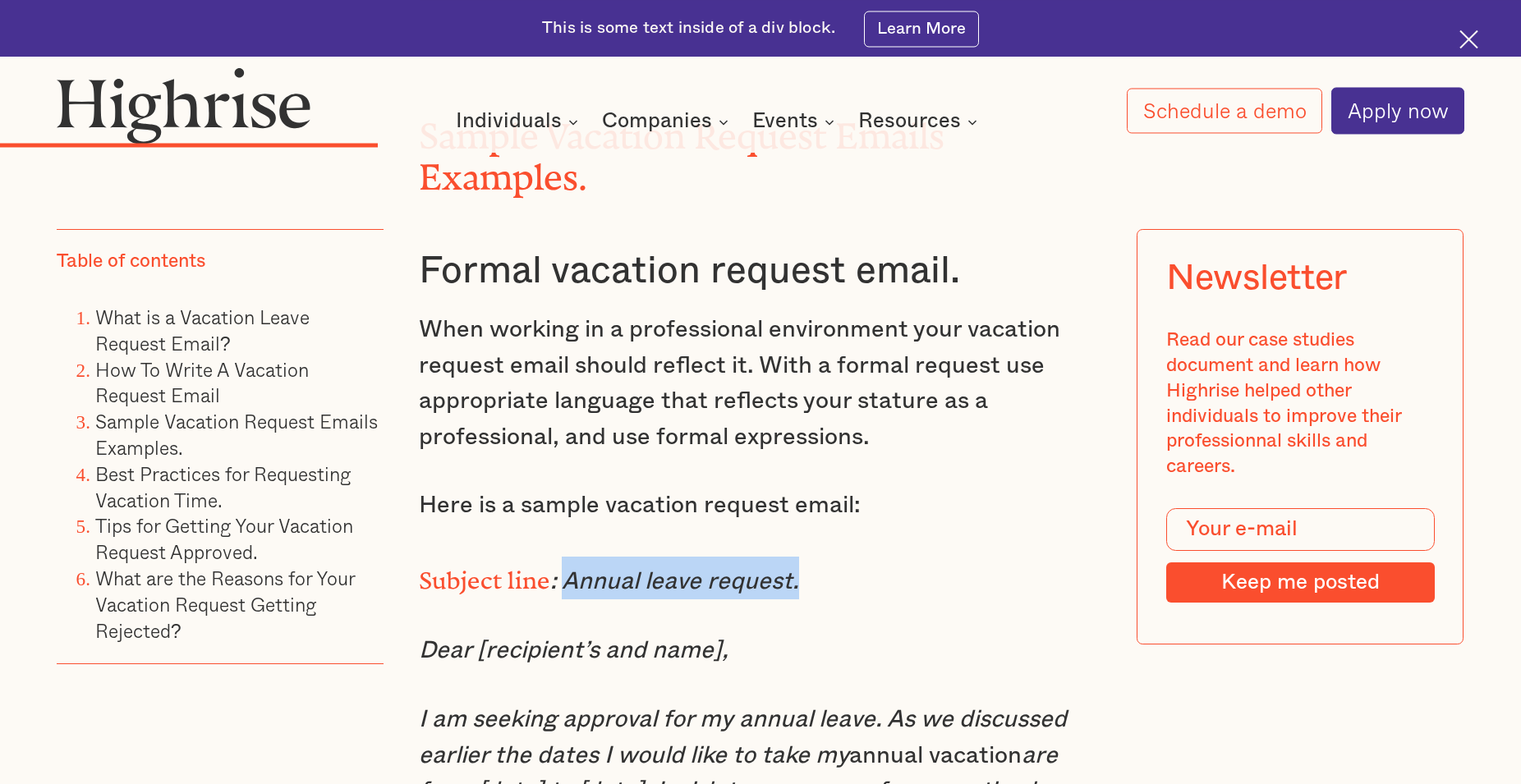
drag, startPoint x: 565, startPoint y: 627, endPoint x: 805, endPoint y: 614, distance: 240.4
click at [805, 600] on p "Subject line : Annual leave request." at bounding box center [760, 578] width 684 height 42
